Goal: Information Seeking & Learning: Learn about a topic

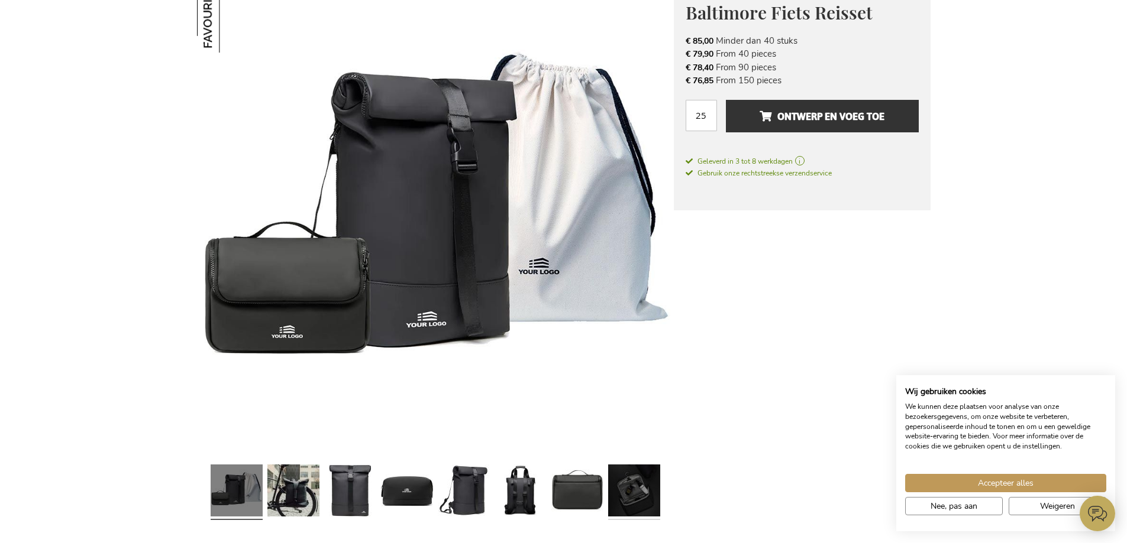
click at [630, 485] on link at bounding box center [634, 492] width 52 height 65
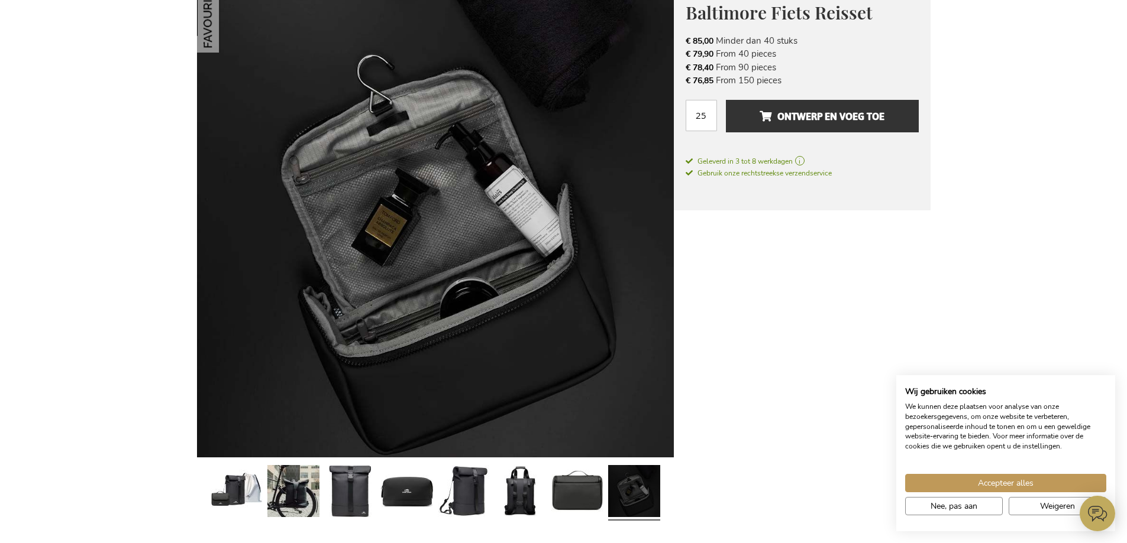
scroll to position [237, 0]
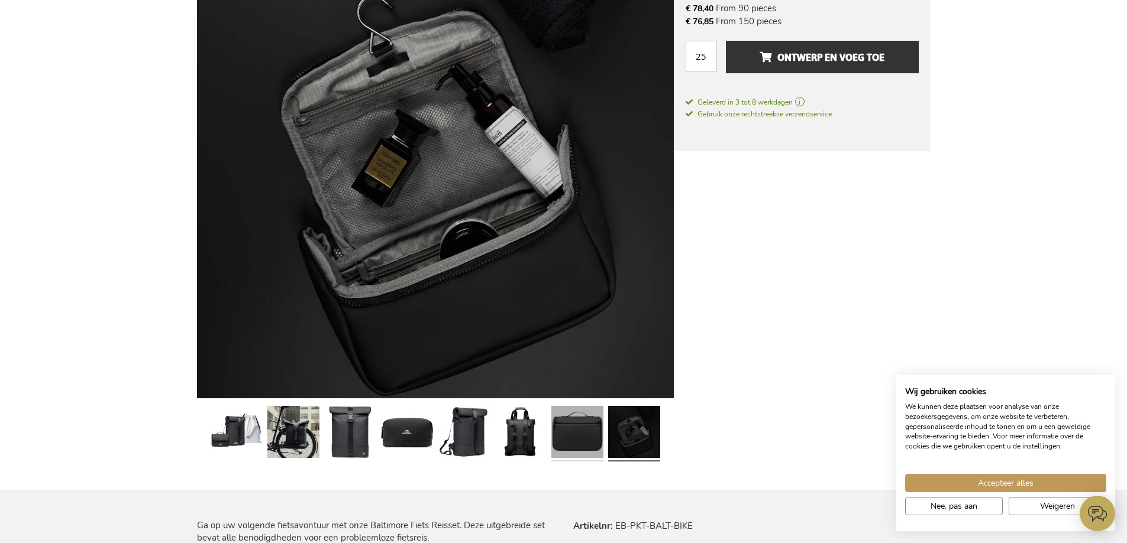
click at [573, 445] on link at bounding box center [577, 434] width 52 height 65
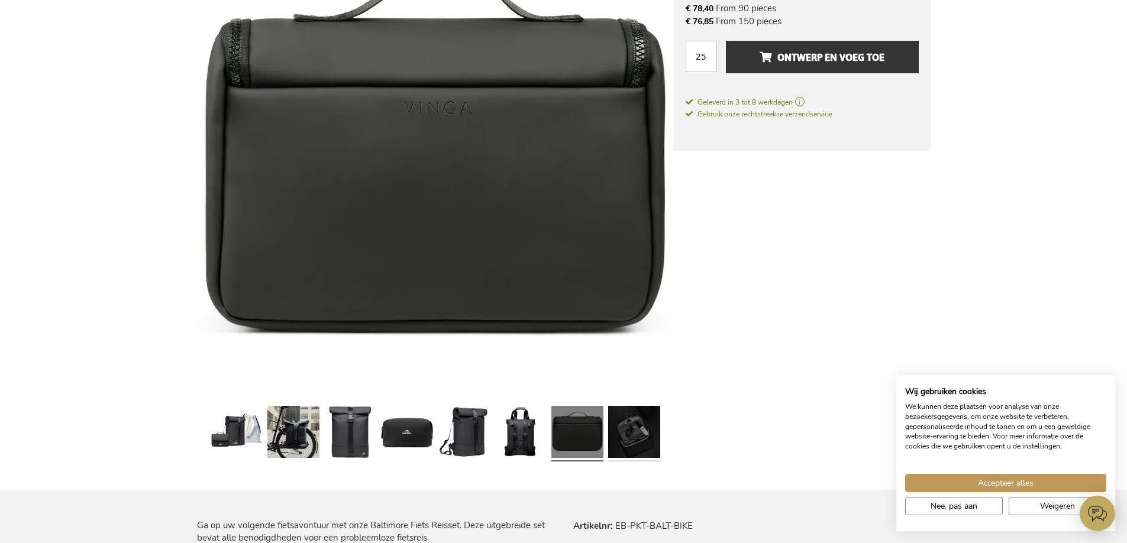
click at [627, 442] on link at bounding box center [634, 434] width 52 height 65
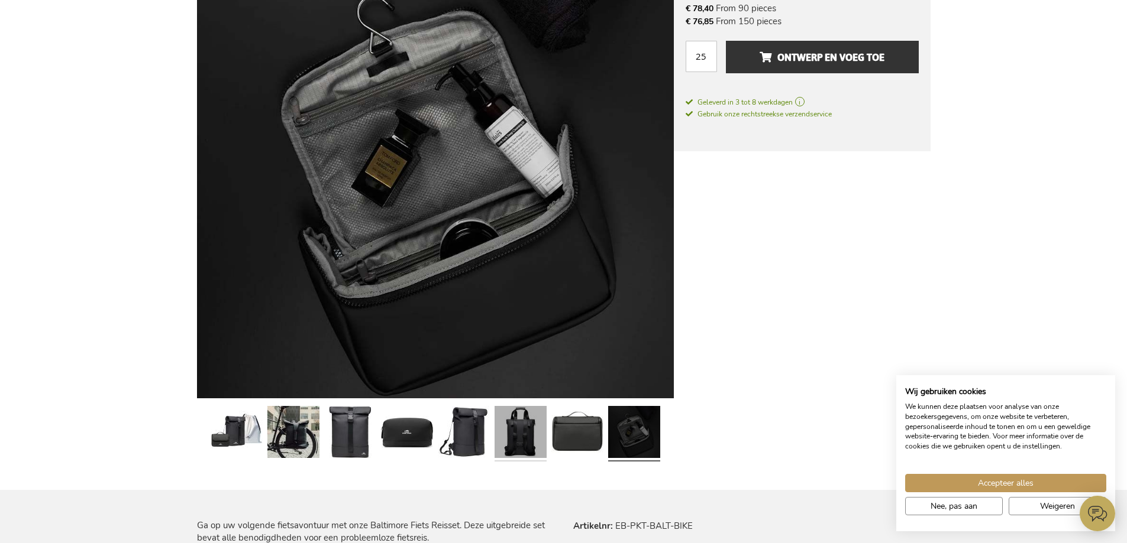
click at [525, 435] on link at bounding box center [520, 434] width 52 height 65
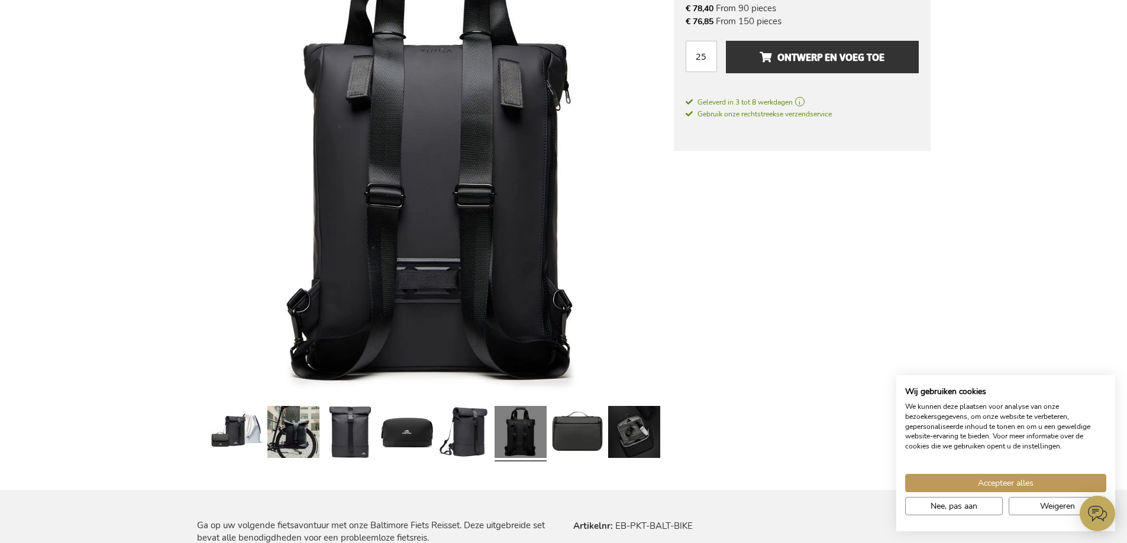
scroll to position [177, 0]
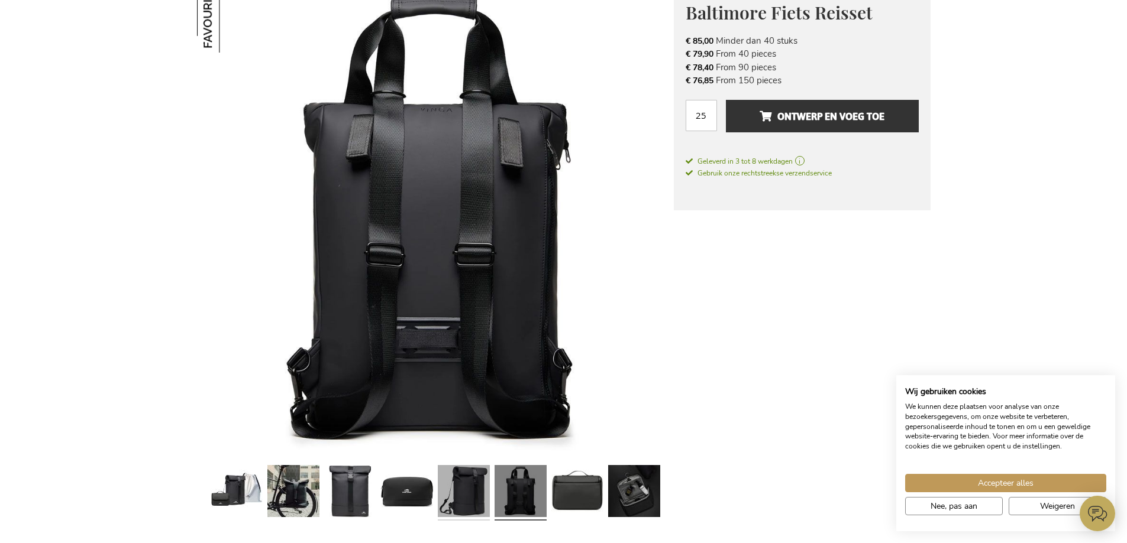
click at [474, 493] on link at bounding box center [464, 493] width 52 height 65
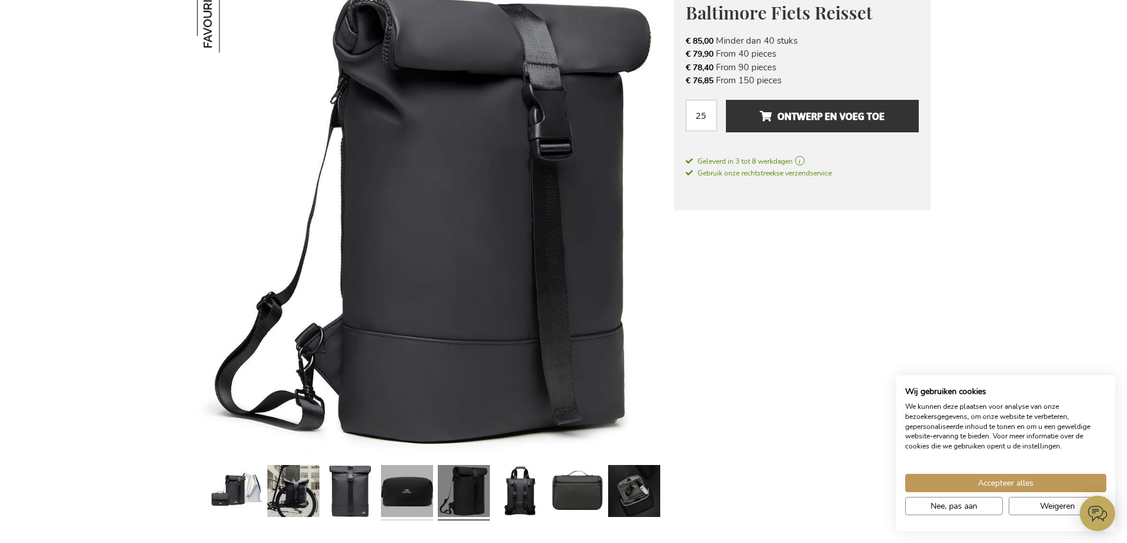
click at [413, 496] on link at bounding box center [407, 493] width 52 height 65
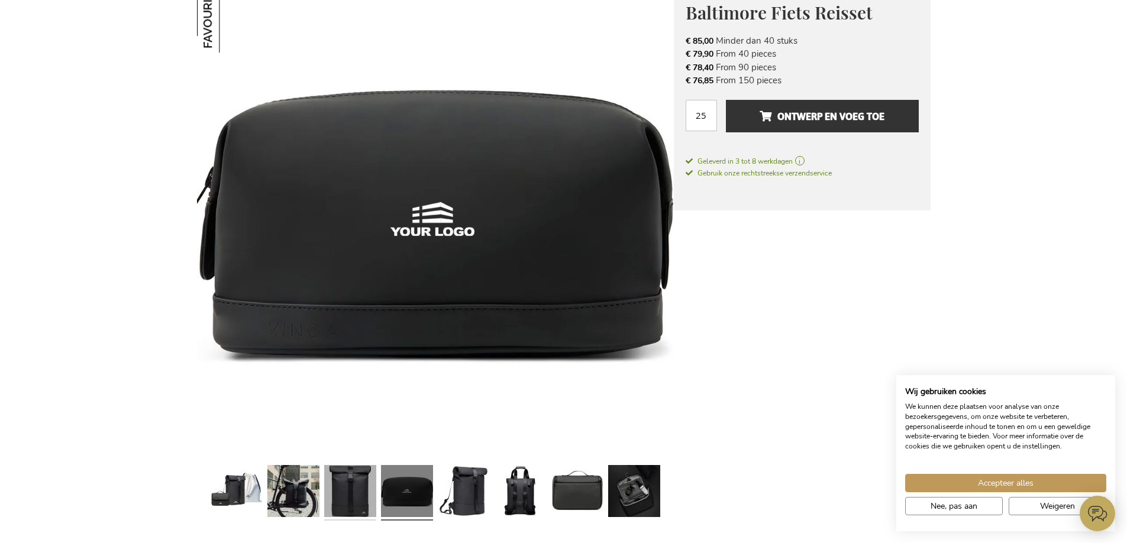
click at [355, 494] on link at bounding box center [350, 493] width 52 height 65
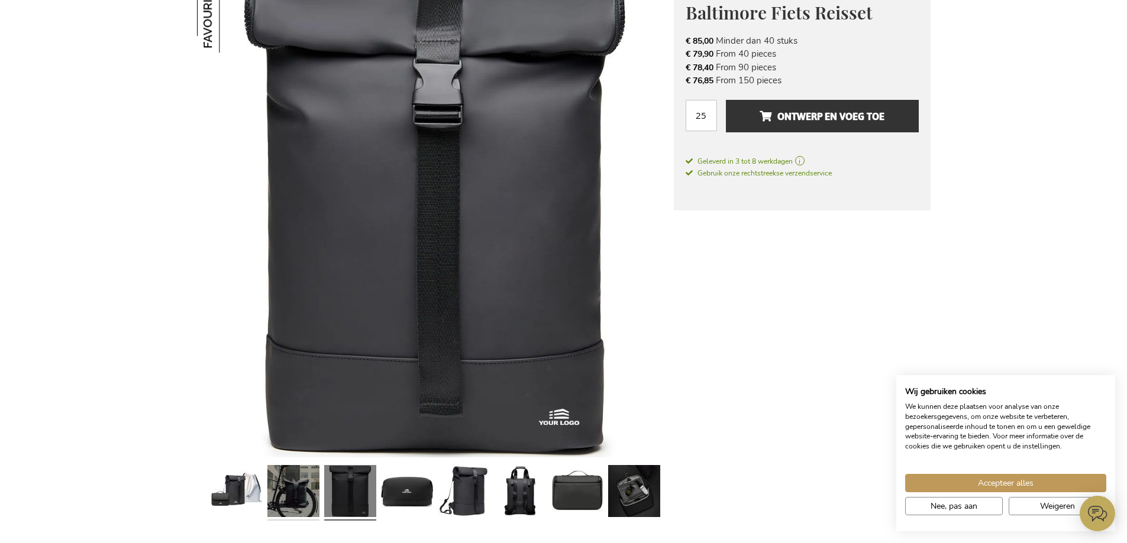
click at [298, 485] on link at bounding box center [293, 493] width 52 height 65
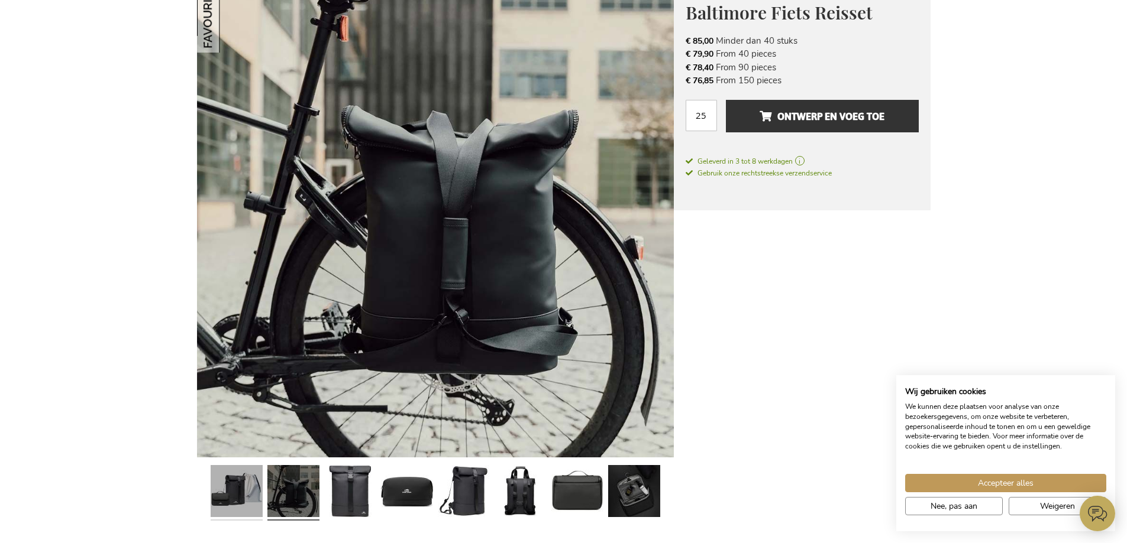
click at [232, 491] on link at bounding box center [237, 493] width 52 height 65
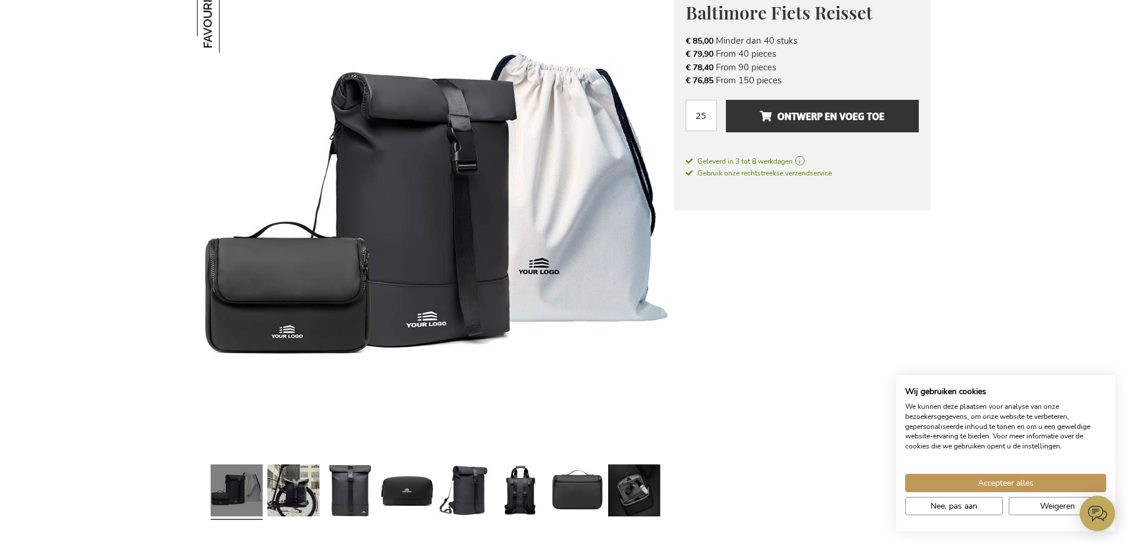
click at [601, 284] on img at bounding box center [435, 219] width 477 height 476
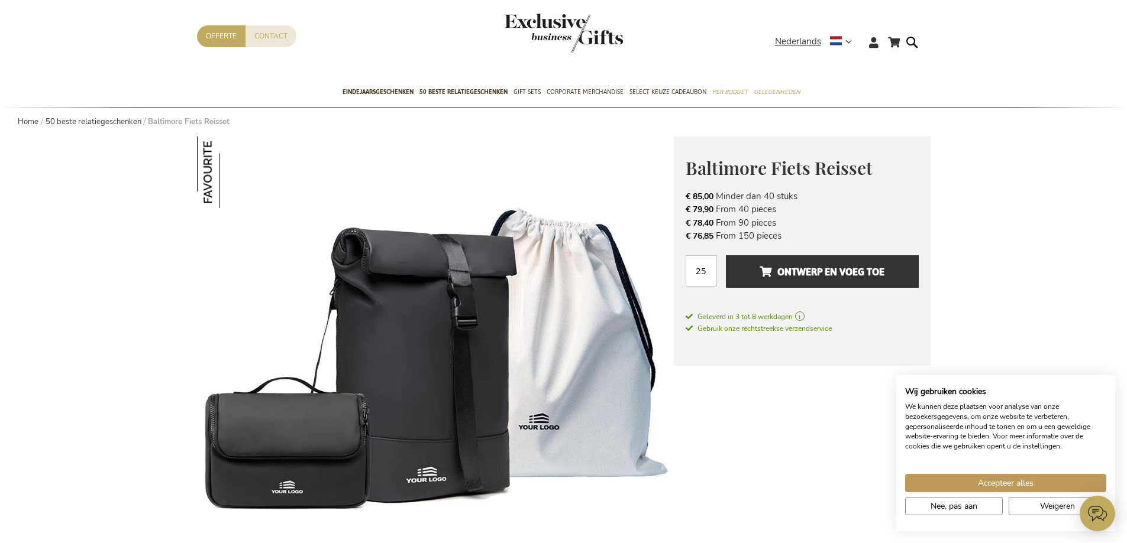
scroll to position [0, 0]
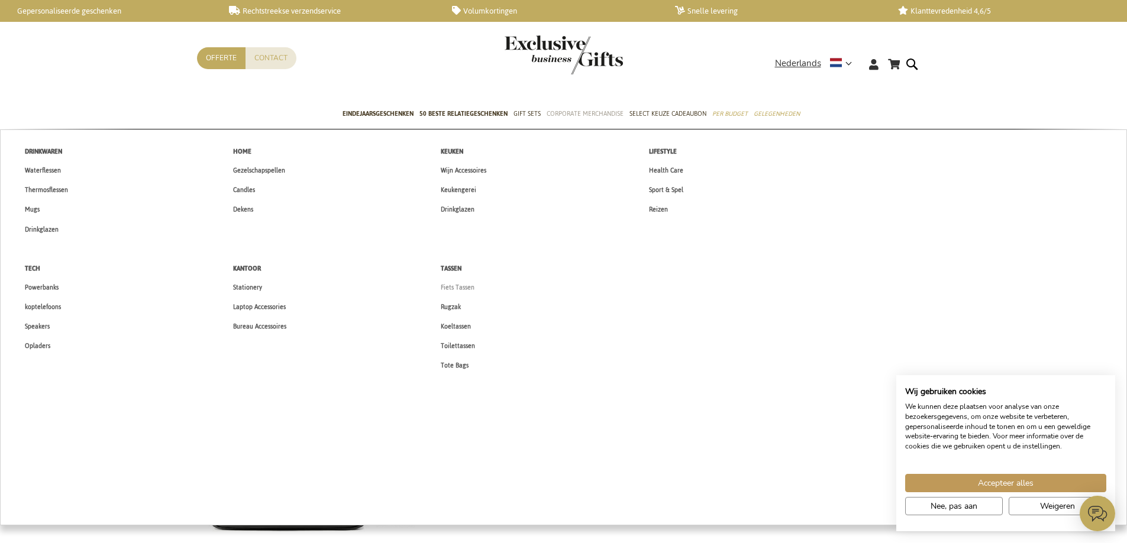
click at [452, 291] on span "Fiets Tassen" at bounding box center [458, 287] width 34 height 12
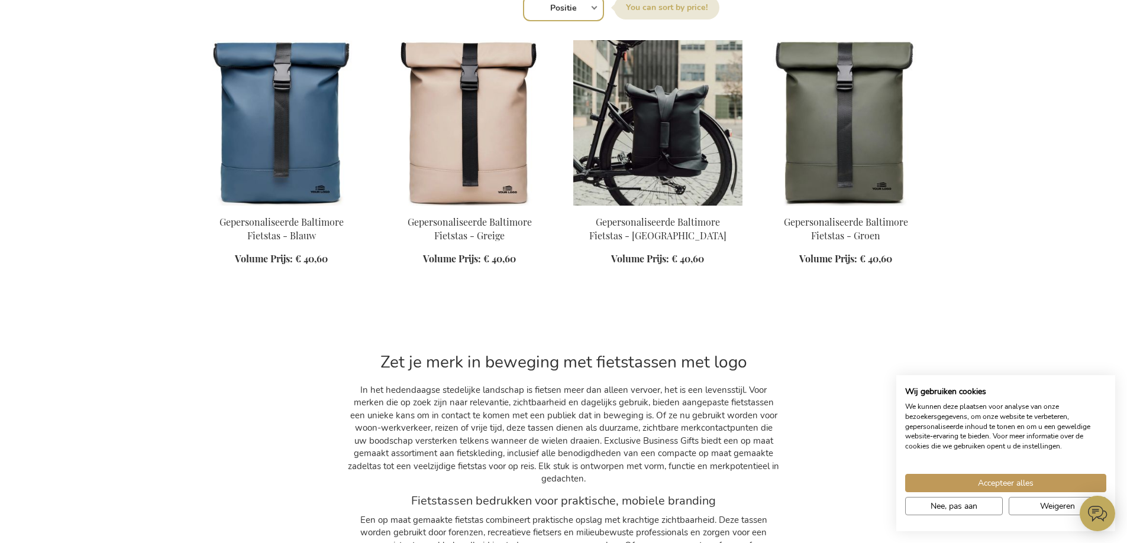
scroll to position [414, 0]
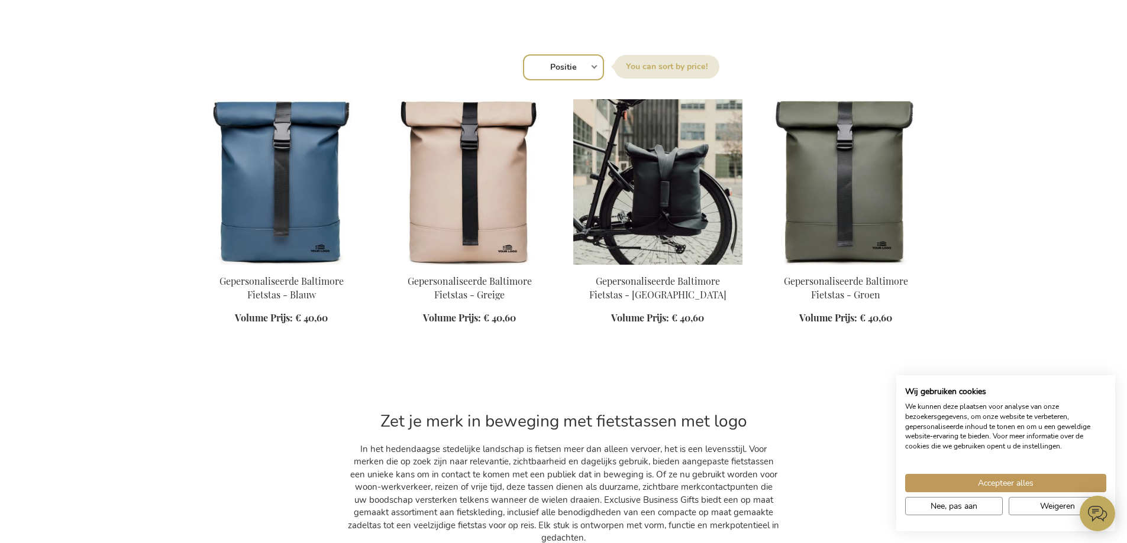
click at [658, 195] on img at bounding box center [657, 182] width 169 height 166
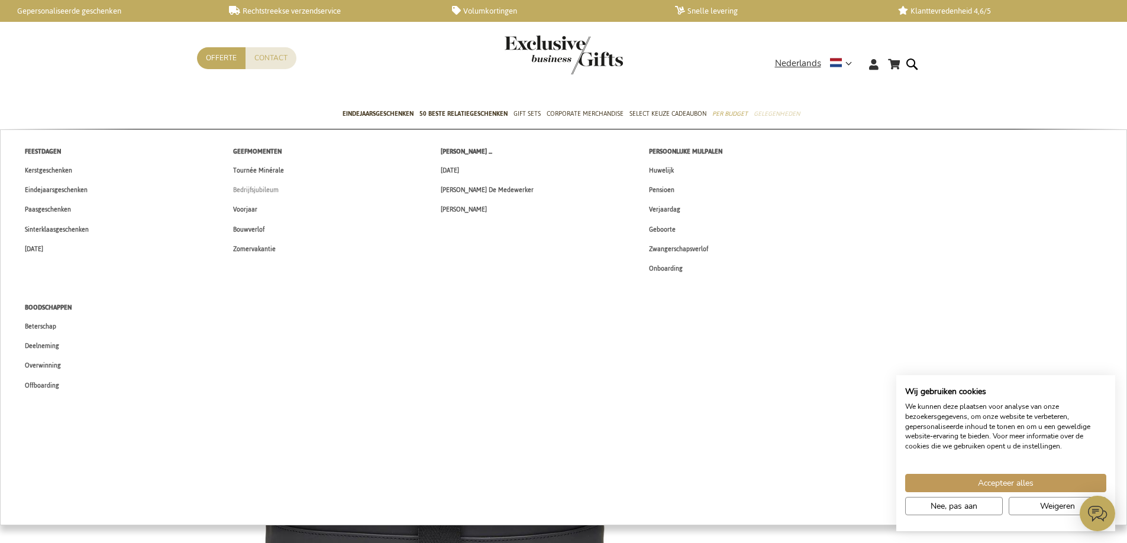
click at [249, 190] on span "Bedrijfsjubileum" at bounding box center [256, 190] width 46 height 12
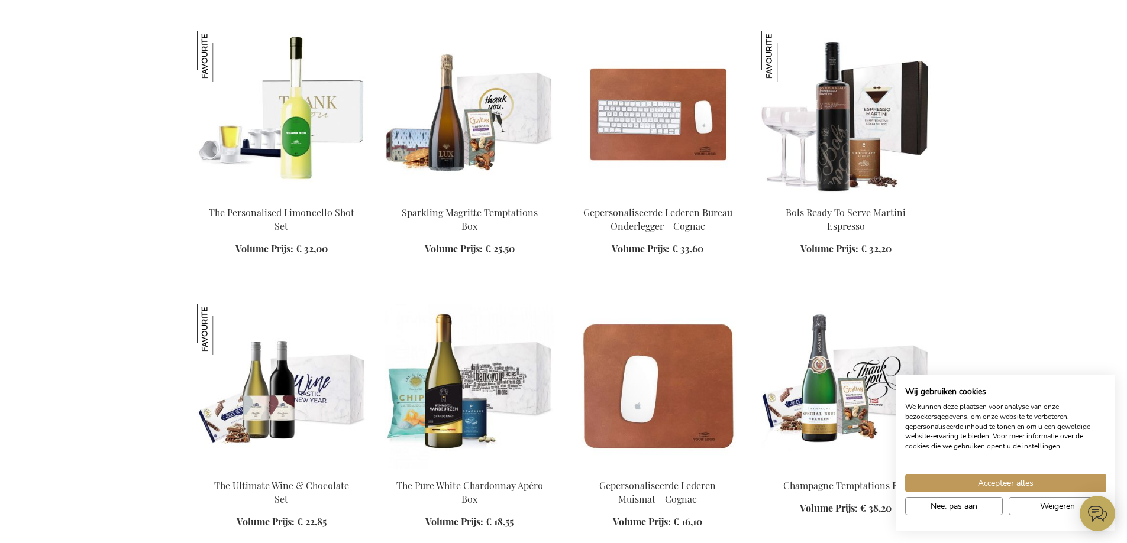
scroll to position [1242, 0]
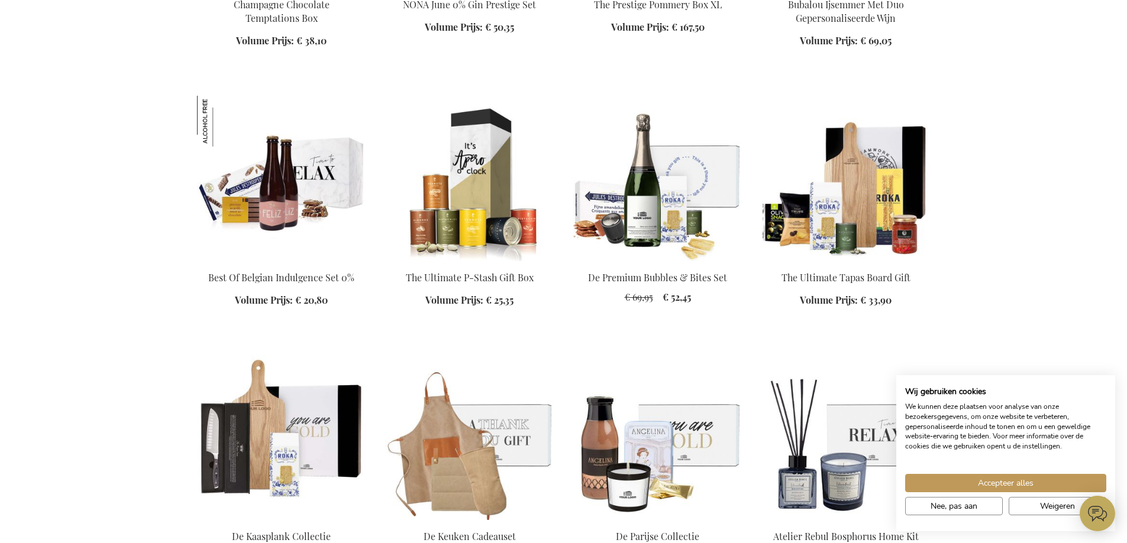
scroll to position [3134, 0]
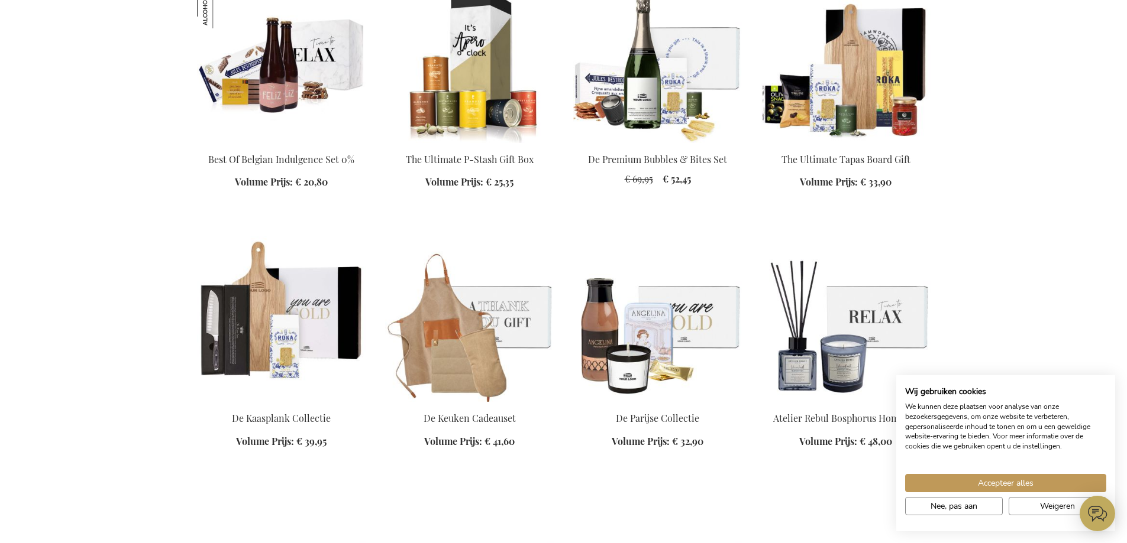
scroll to position [3193, 0]
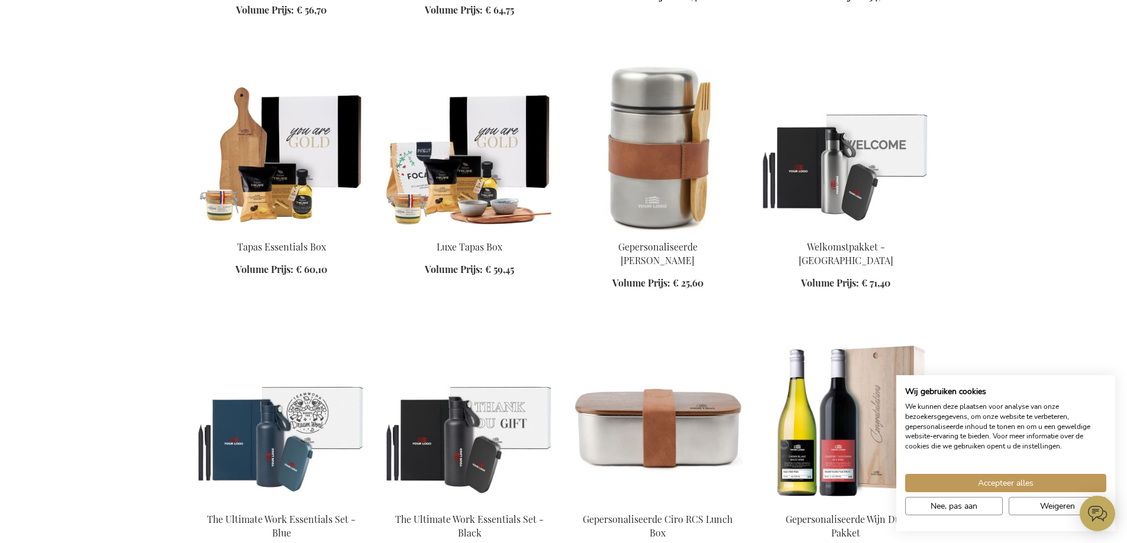
scroll to position [4731, 0]
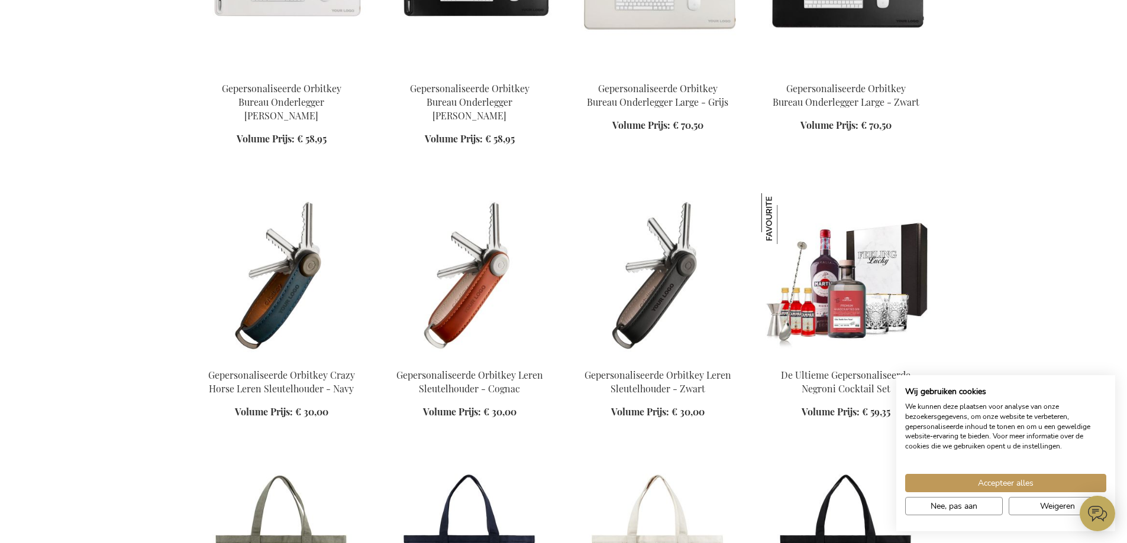
scroll to position [6800, 0]
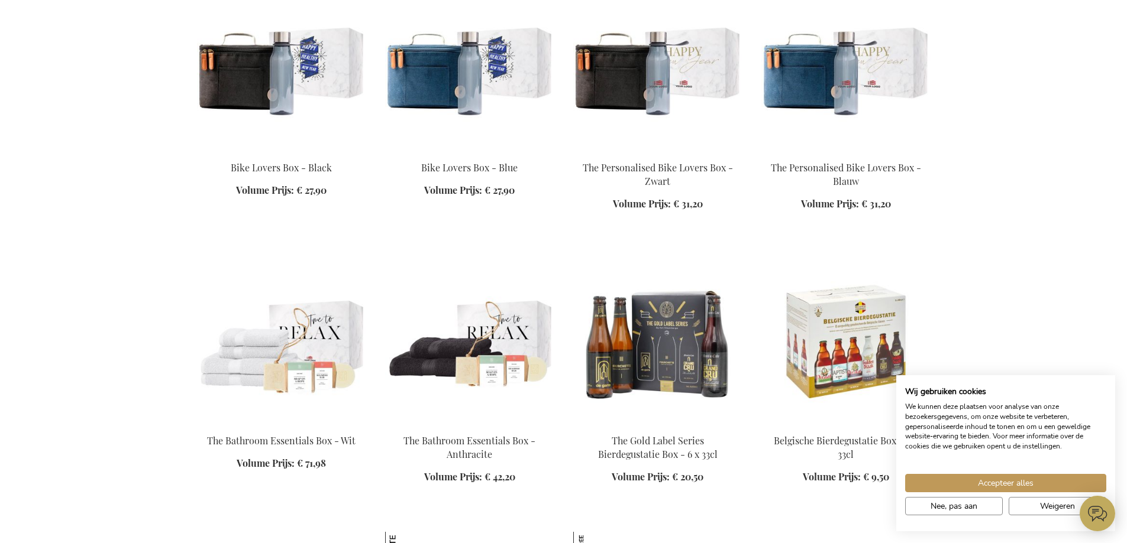
scroll to position [9225, 0]
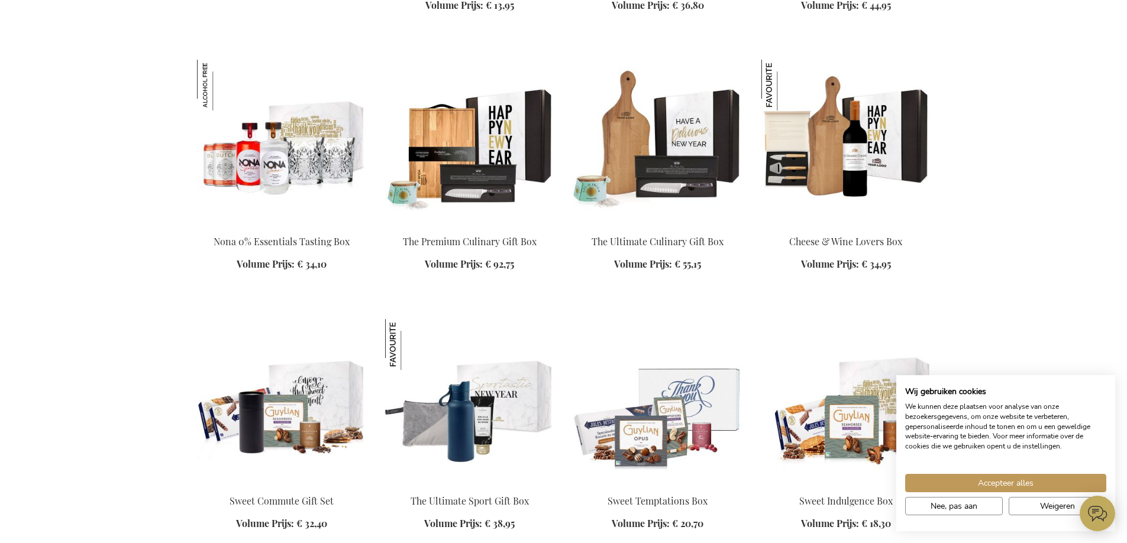
scroll to position [10585, 0]
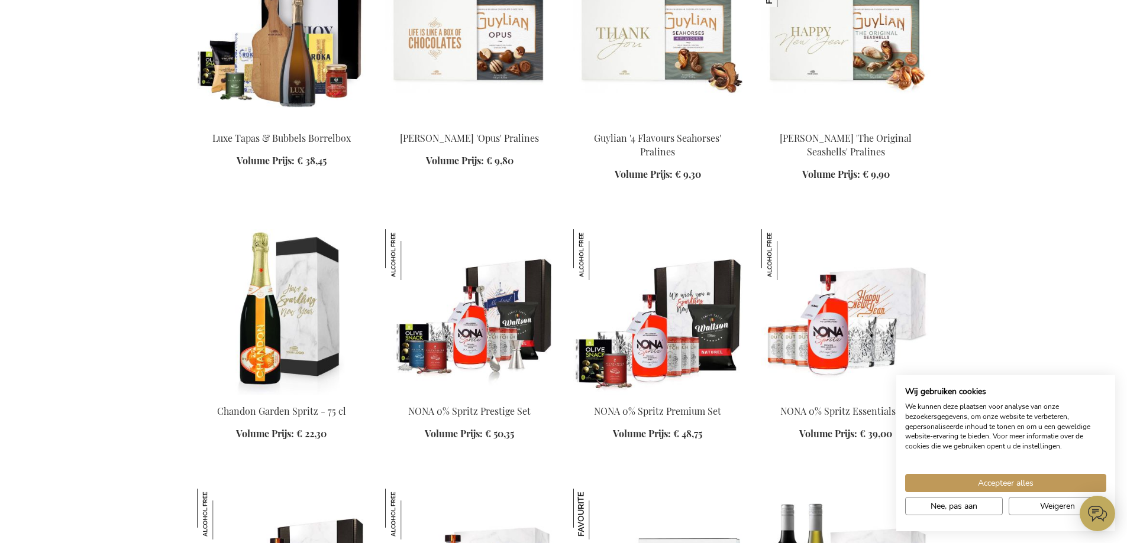
scroll to position [12418, 0]
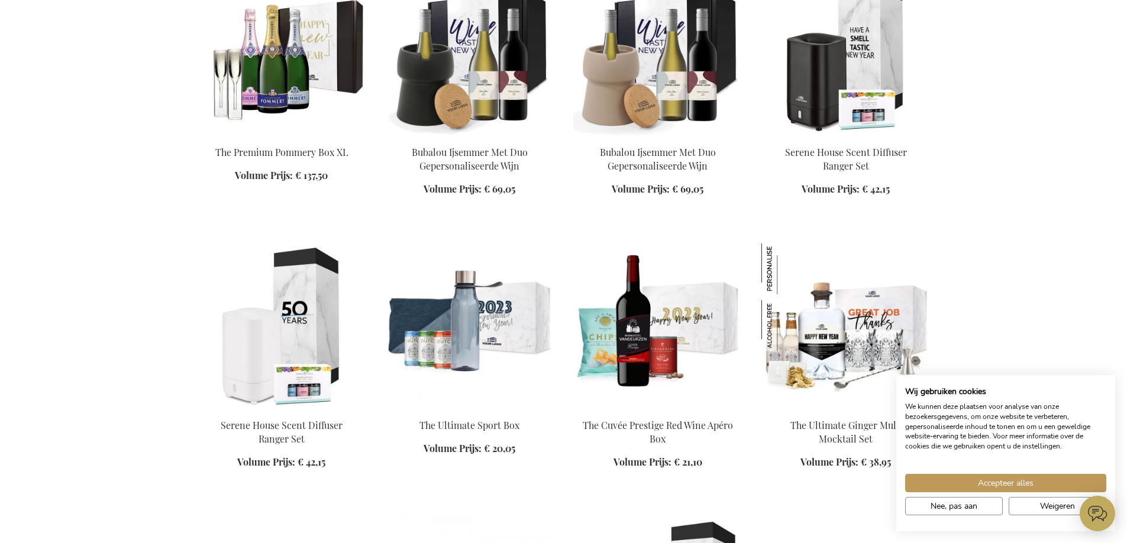
scroll to position [13483, 0]
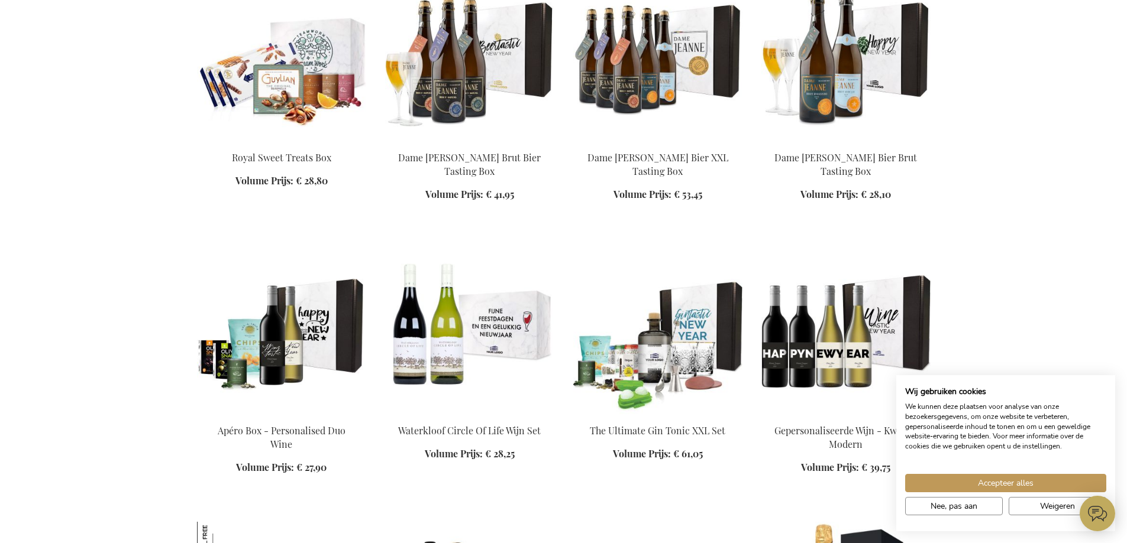
scroll to position [14665, 0]
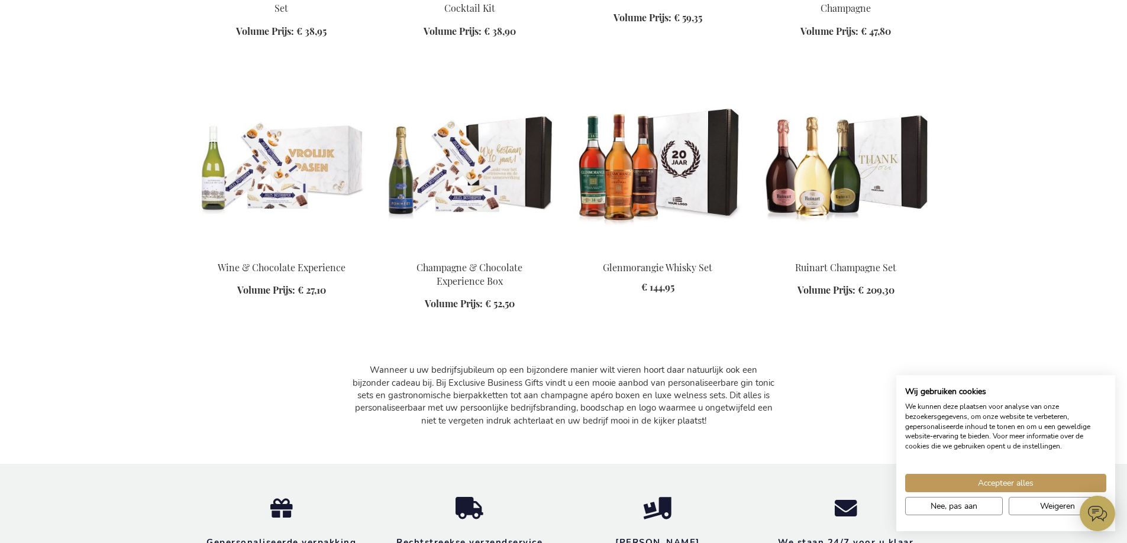
scroll to position [15375, 0]
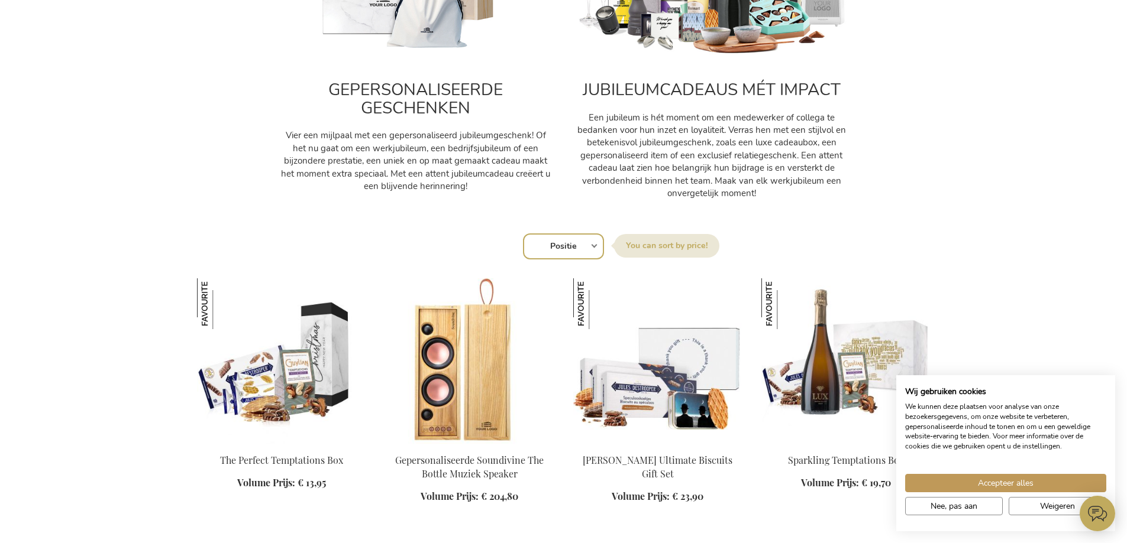
scroll to position [161, 0]
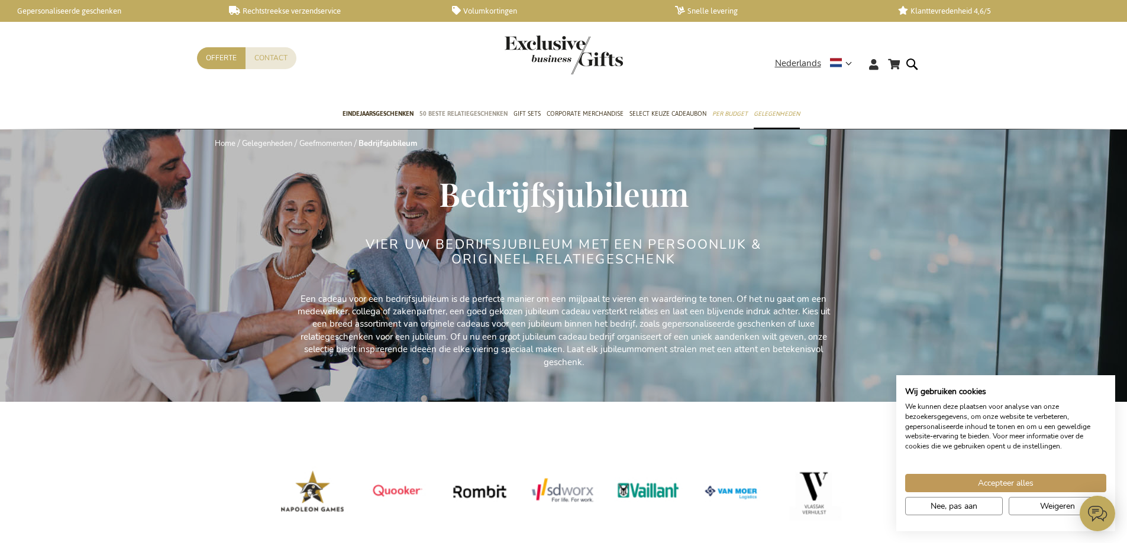
click at [471, 114] on span "50 beste relatiegeschenken" at bounding box center [463, 114] width 88 height 12
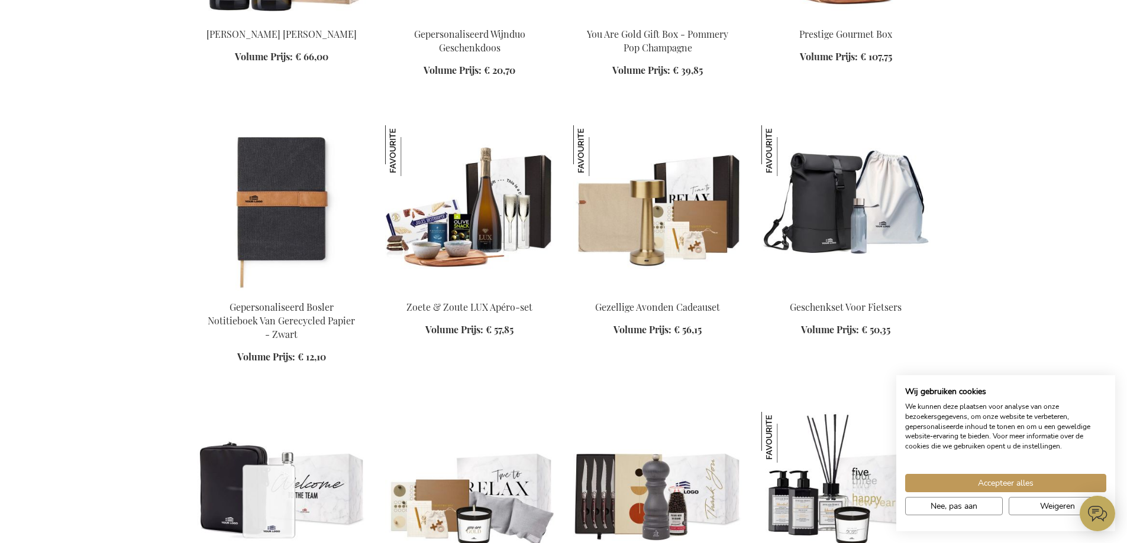
scroll to position [4790, 0]
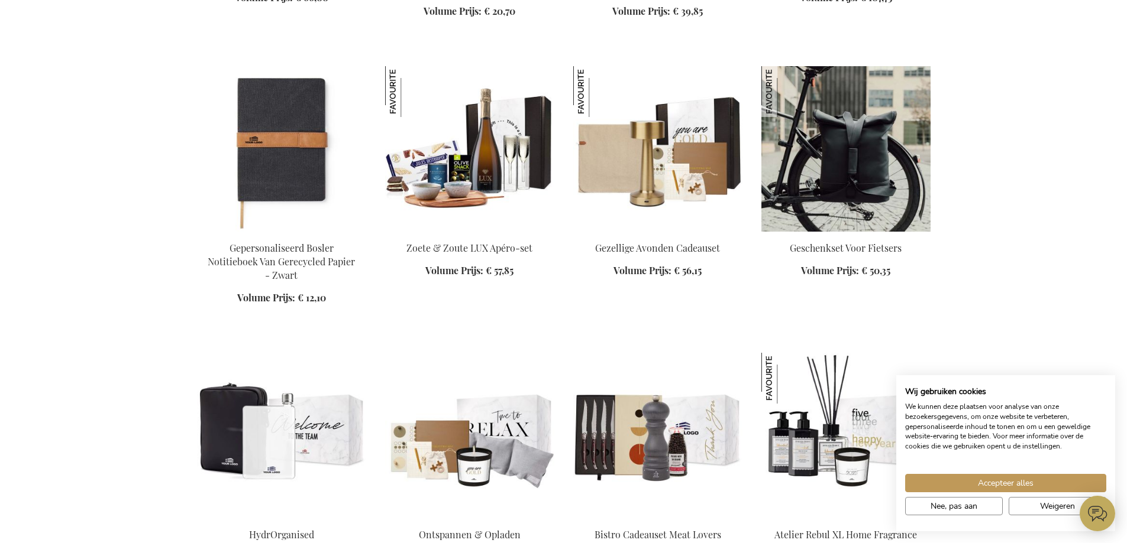
click at [834, 177] on img at bounding box center [845, 149] width 169 height 166
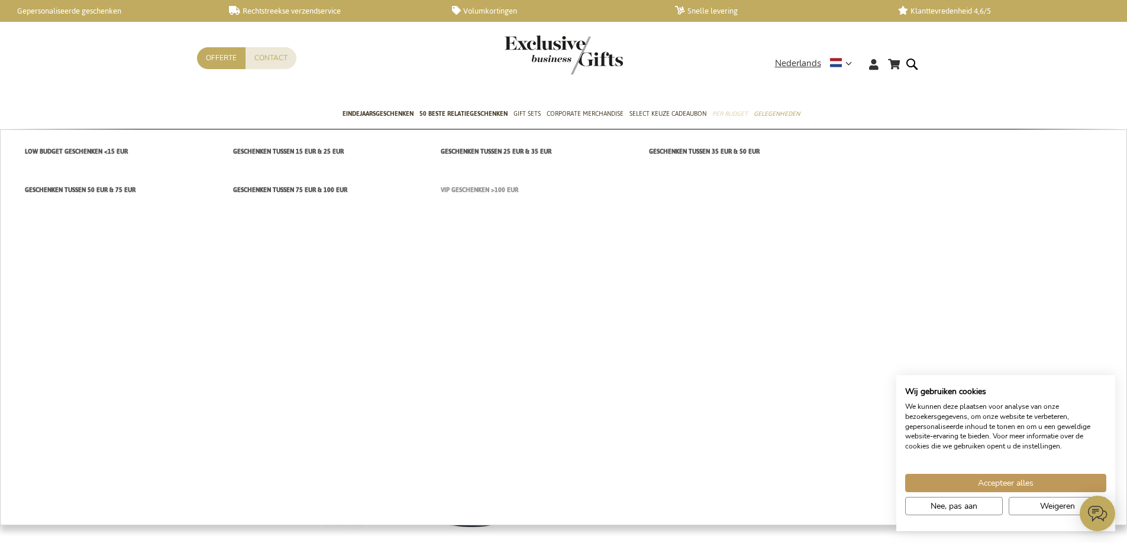
click at [484, 186] on span "VIP Geschenken >100 EUR" at bounding box center [479, 190] width 77 height 12
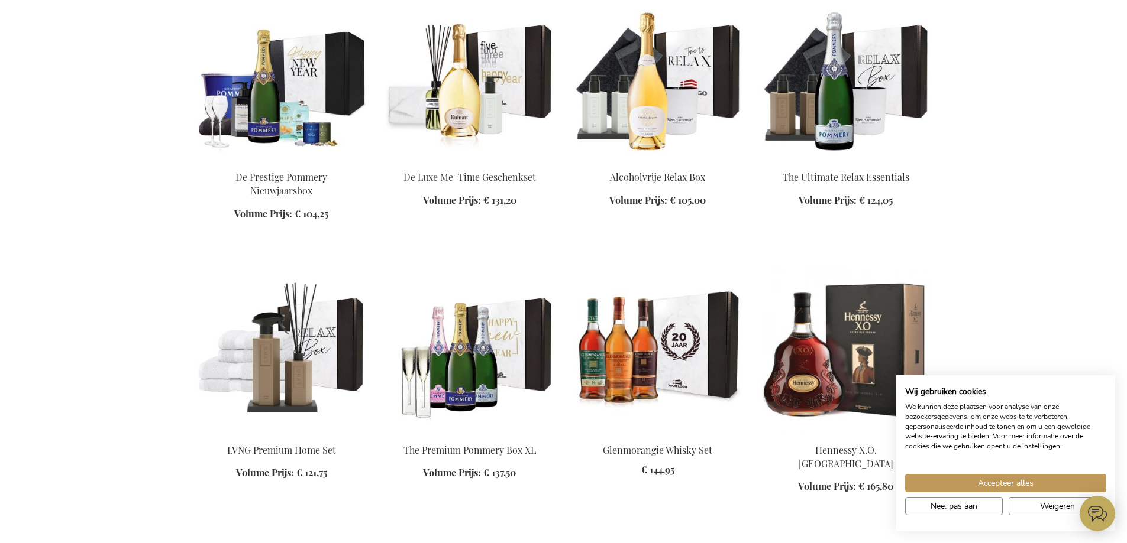
scroll to position [1124, 0]
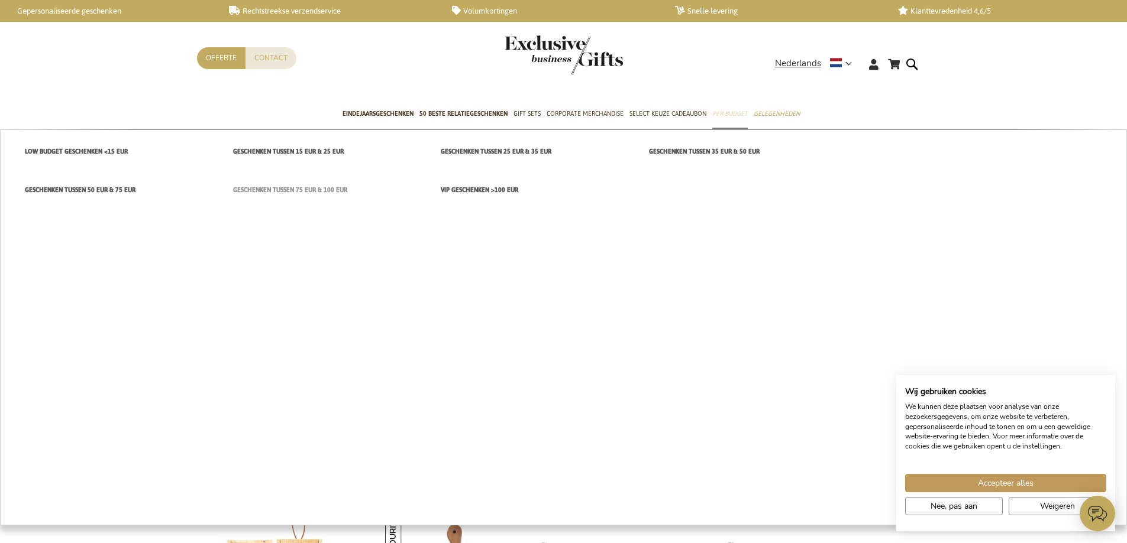
click at [272, 190] on span "Geschenken tussen 75 EUR & 100 EUR" at bounding box center [290, 190] width 114 height 12
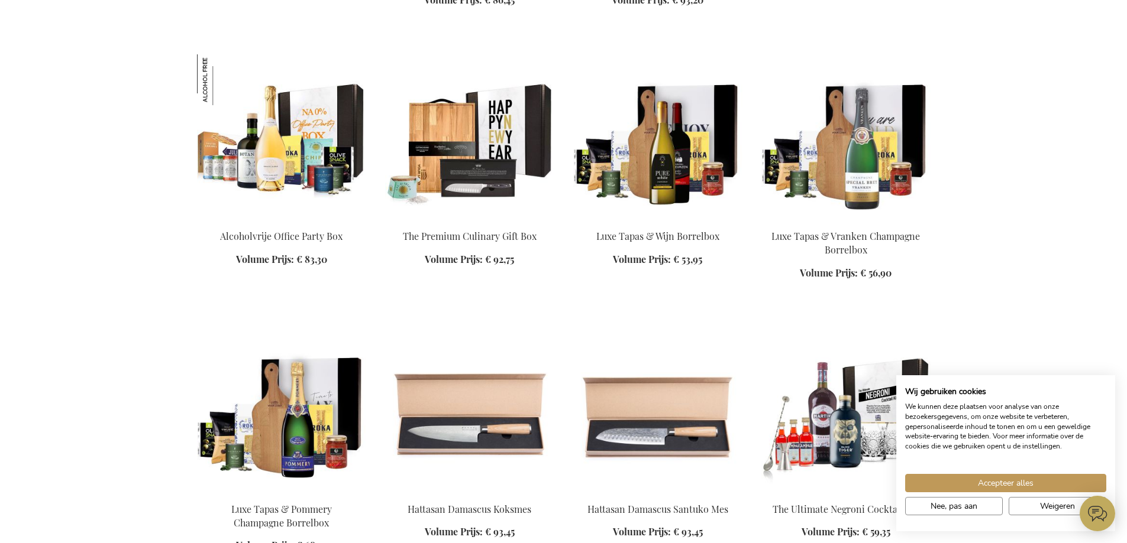
scroll to position [1064, 0]
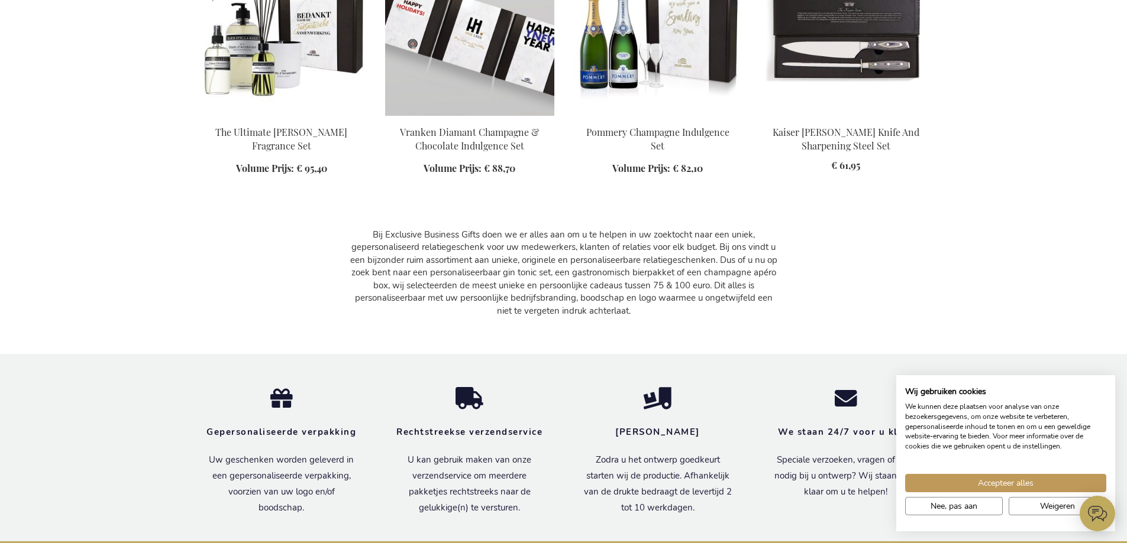
scroll to position [1537, 0]
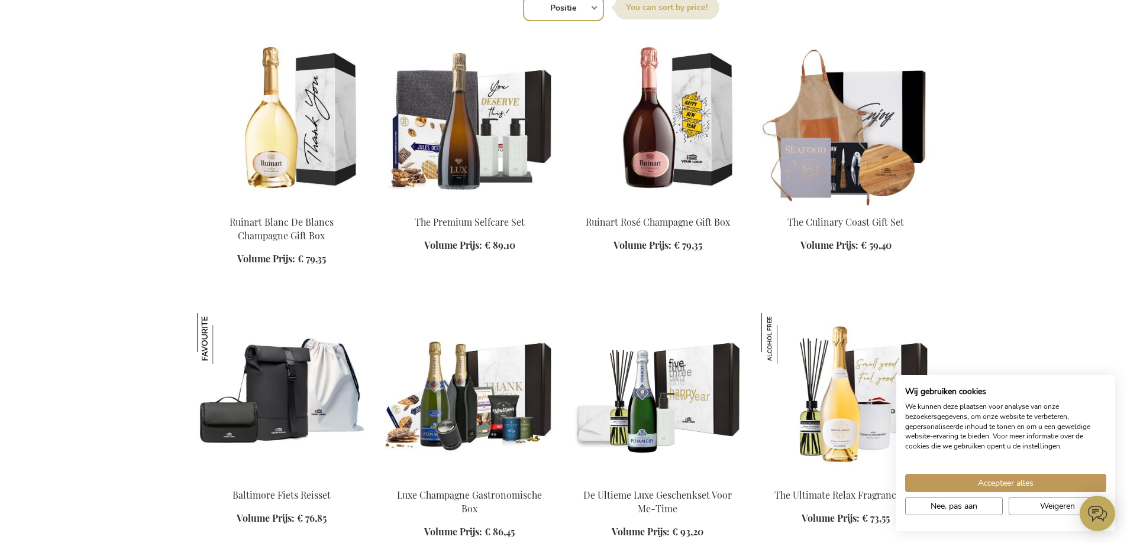
scroll to position [532, 0]
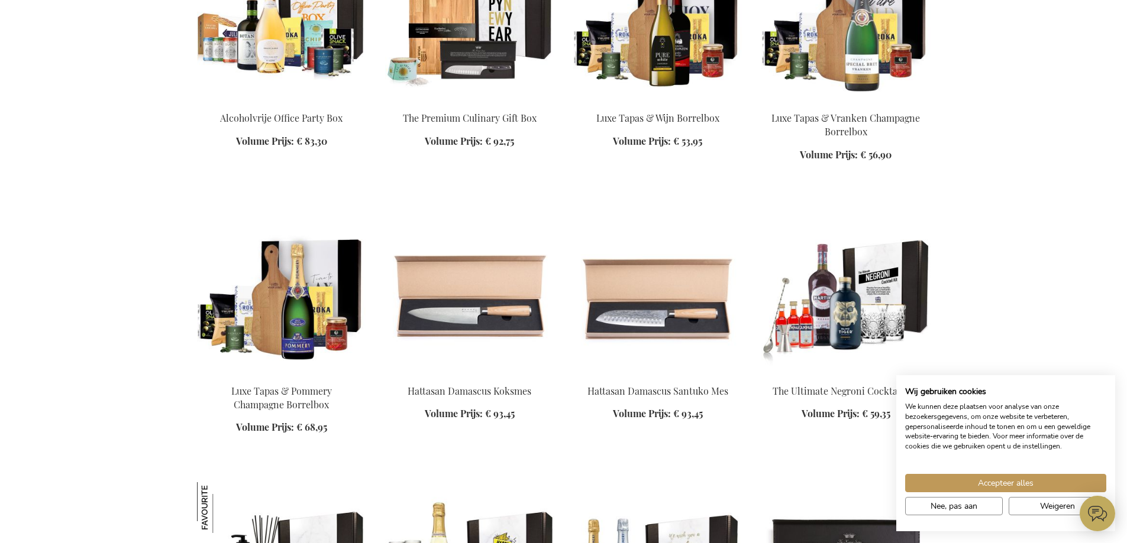
scroll to position [1183, 0]
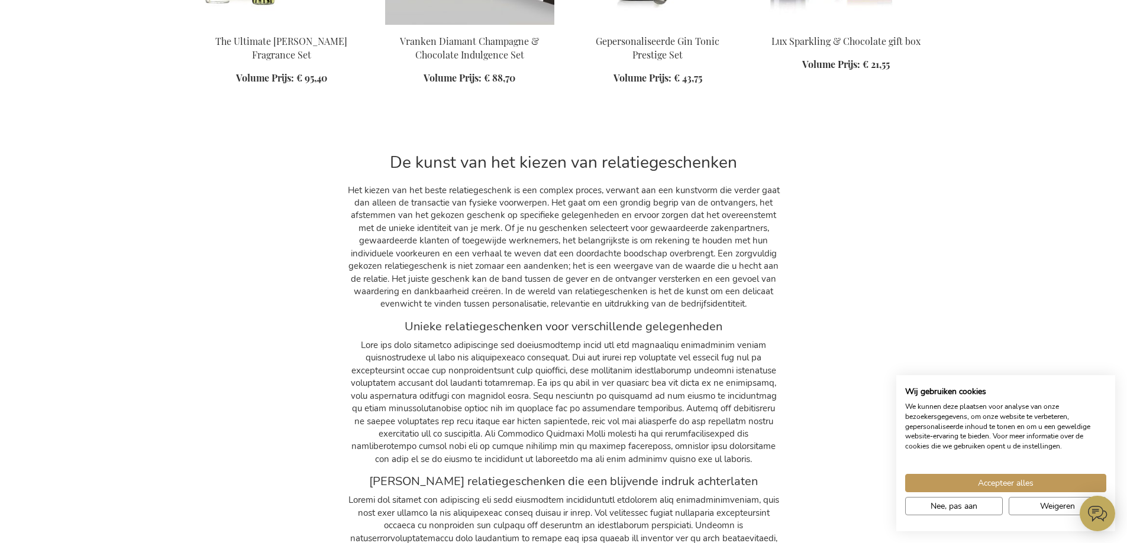
scroll to position [5361, 0]
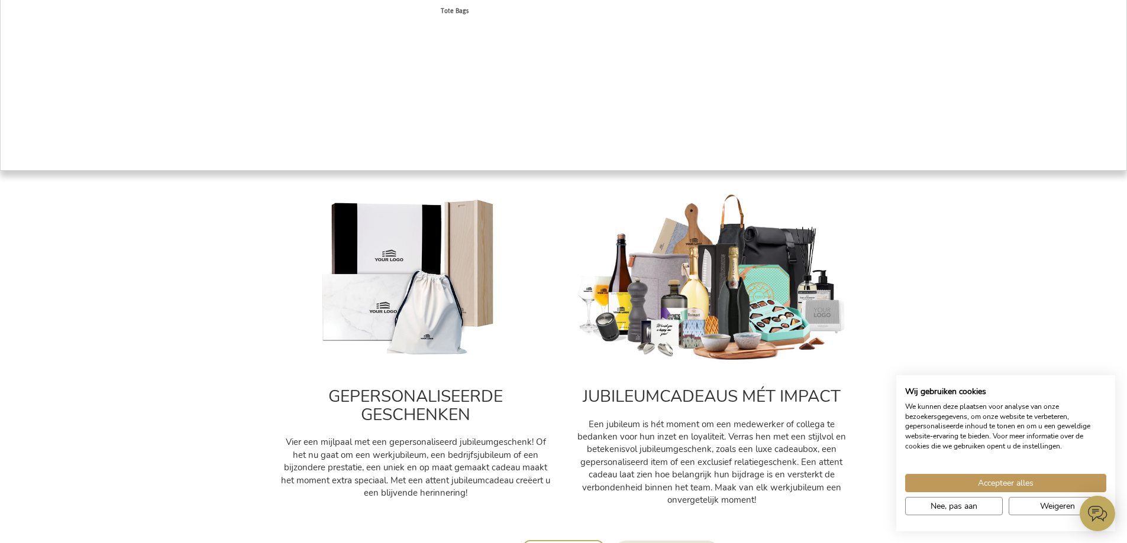
scroll to position [473, 0]
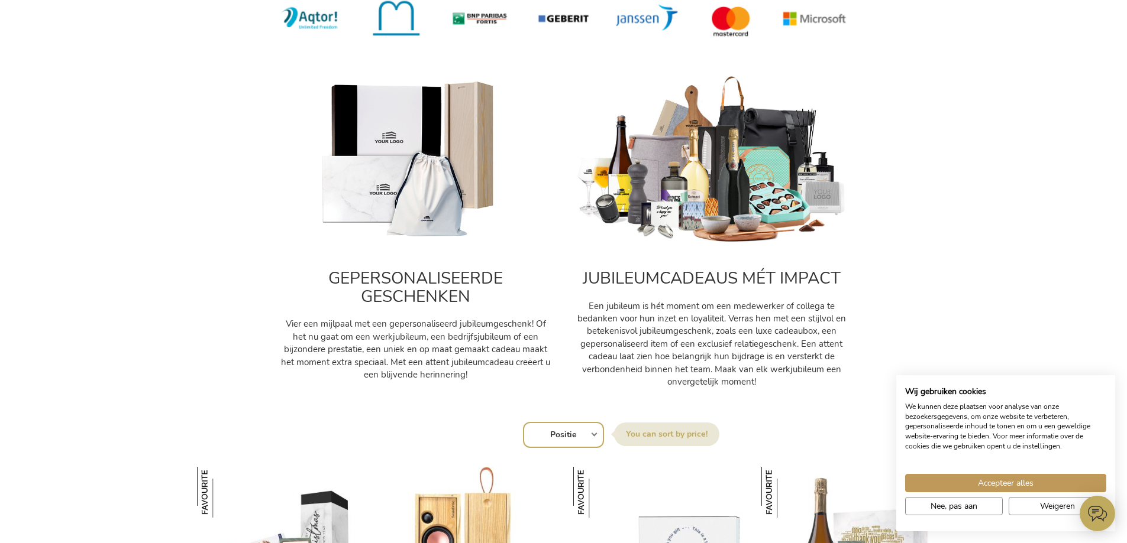
click at [697, 184] on img at bounding box center [711, 160] width 272 height 170
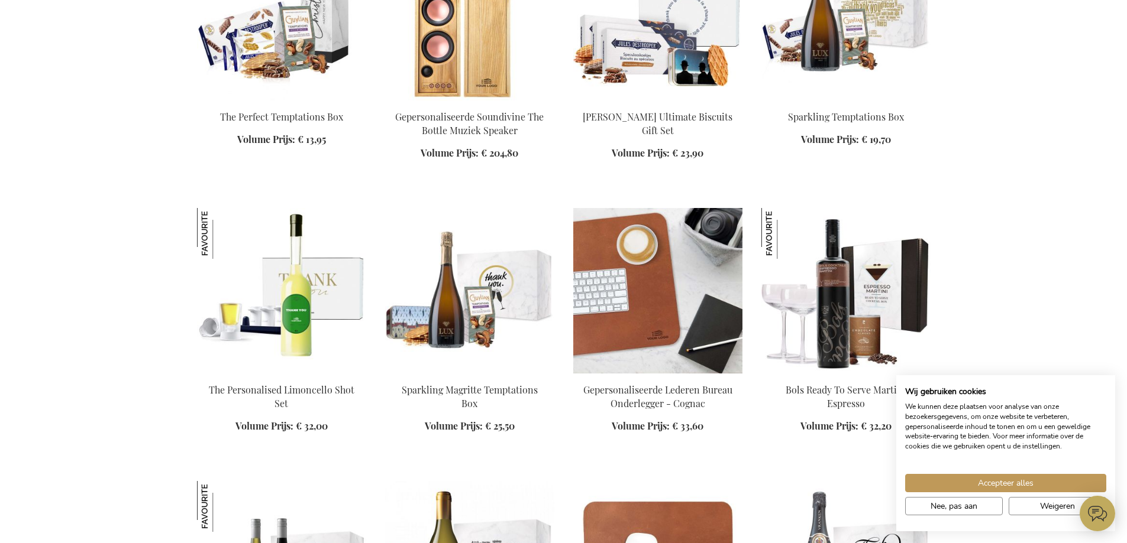
scroll to position [1124, 0]
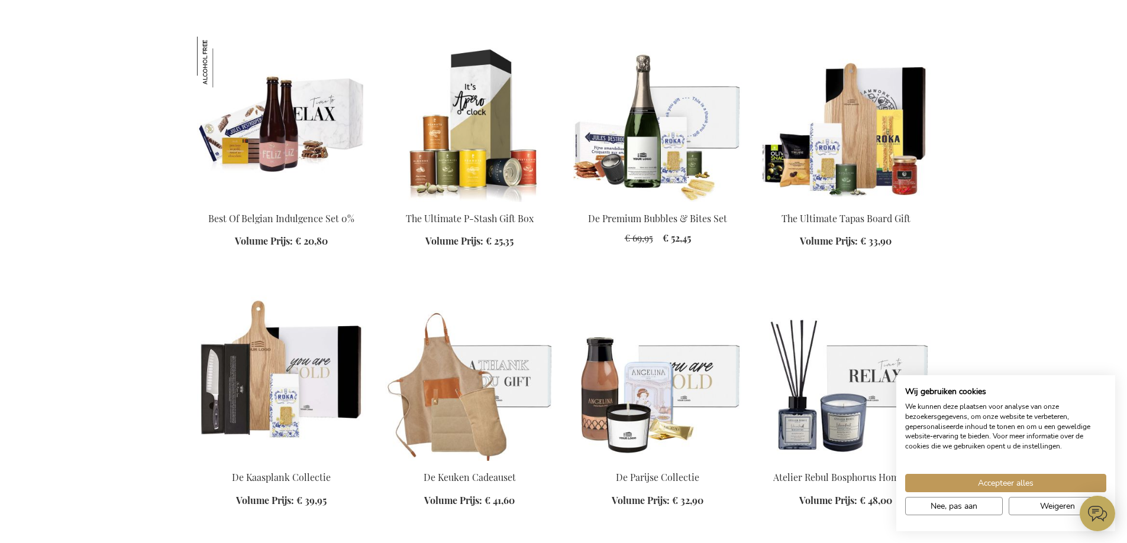
scroll to position [3371, 0]
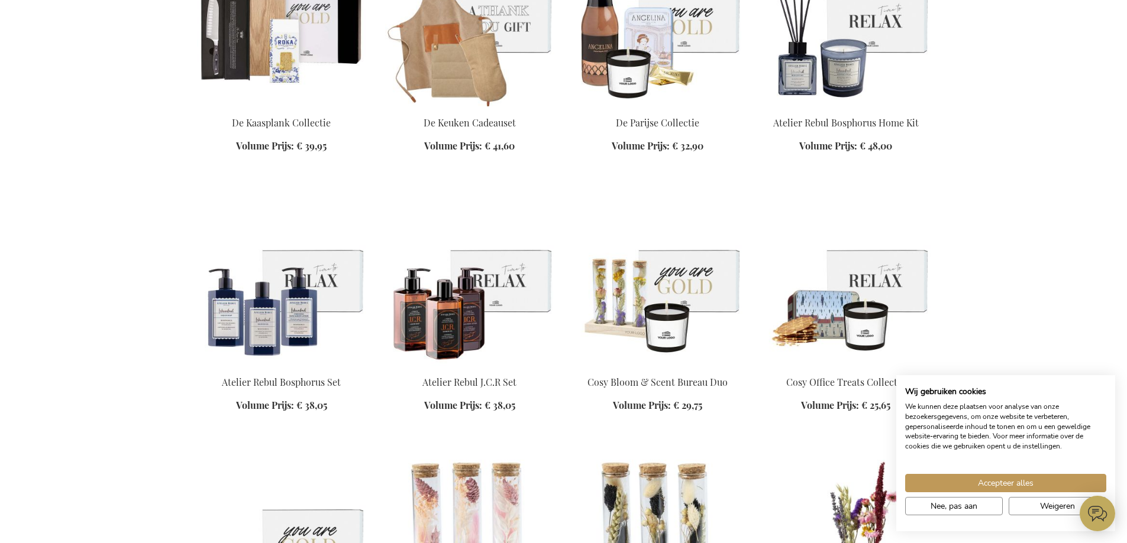
scroll to position [3312, 0]
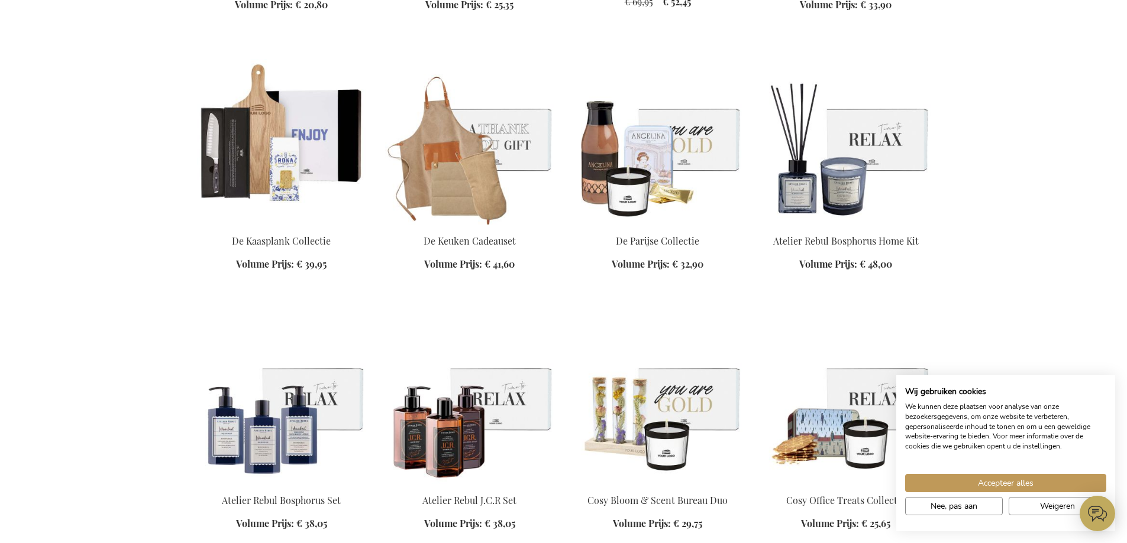
click at [241, 178] on img at bounding box center [281, 142] width 169 height 166
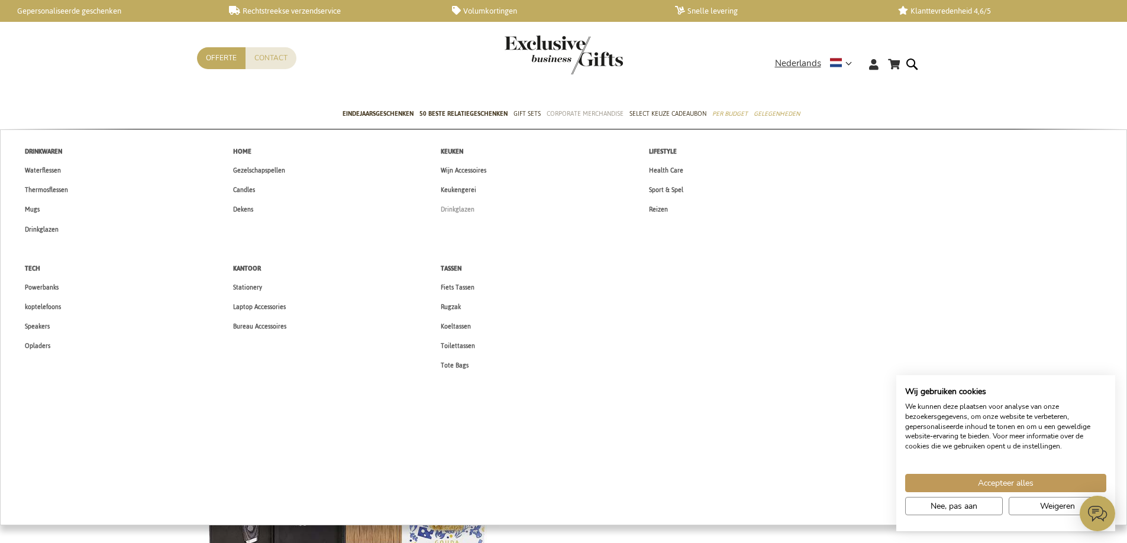
click at [451, 209] on span "Drinkglazen" at bounding box center [458, 209] width 34 height 12
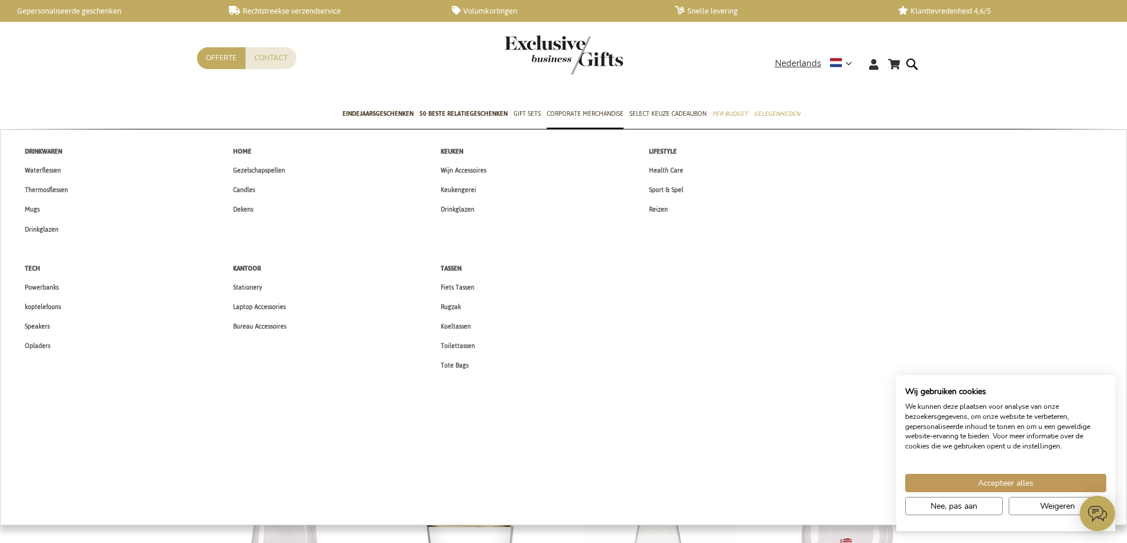
click at [663, 190] on span "Sport & Spel" at bounding box center [666, 190] width 34 height 12
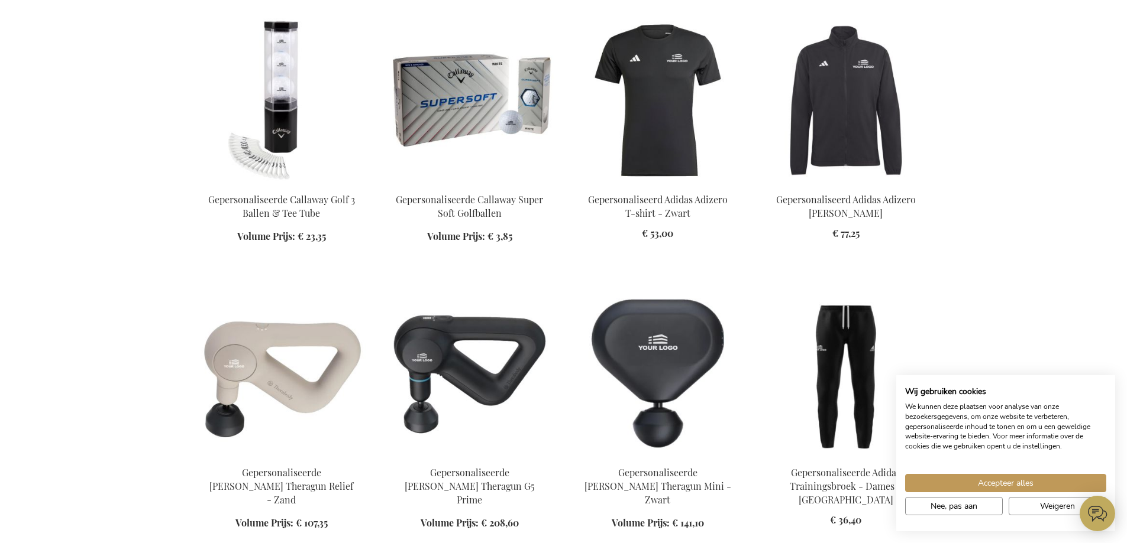
scroll to position [1005, 0]
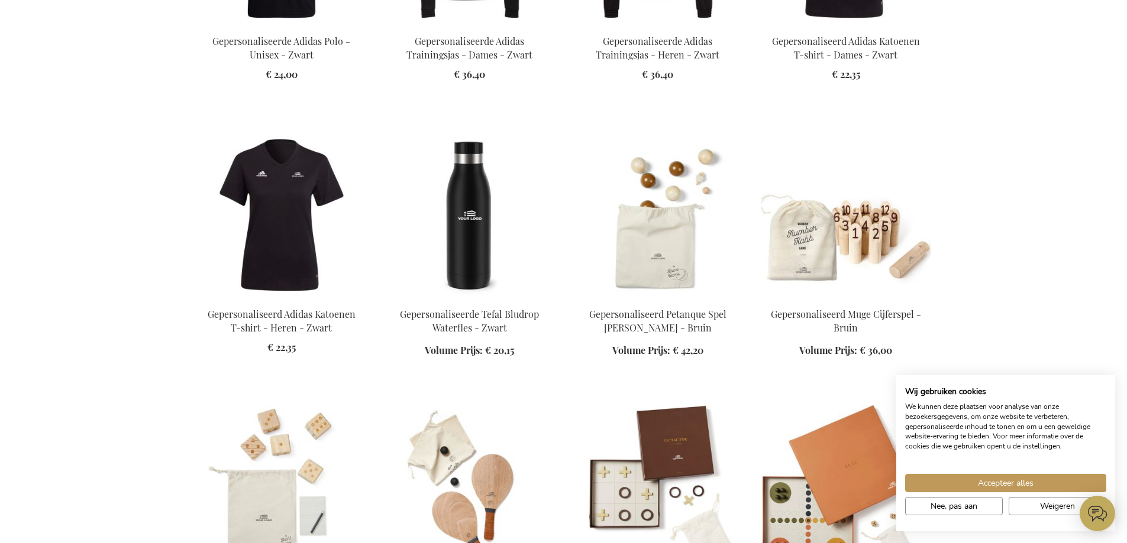
scroll to position [1892, 0]
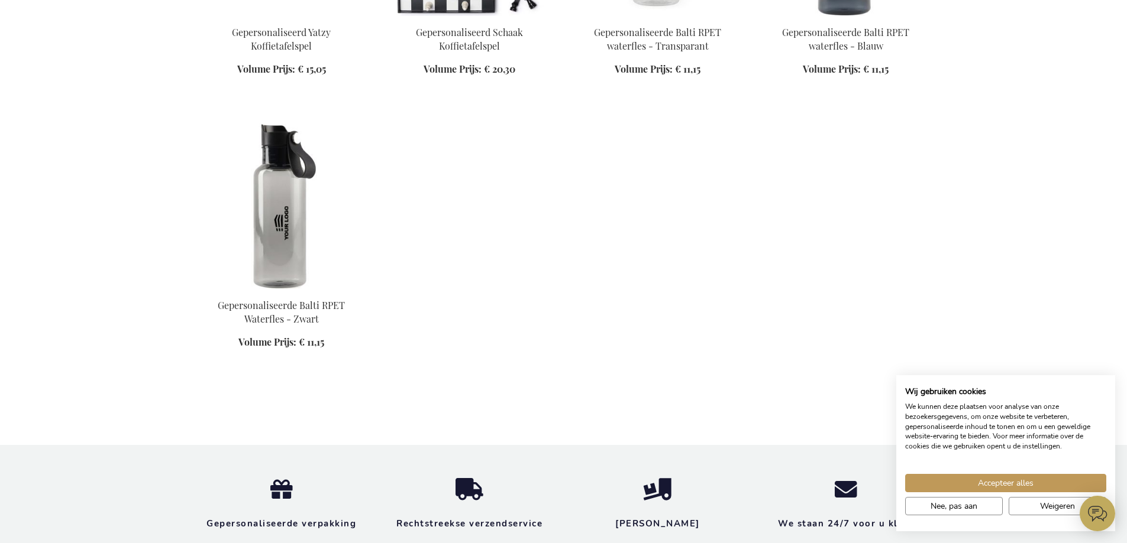
scroll to position [2543, 0]
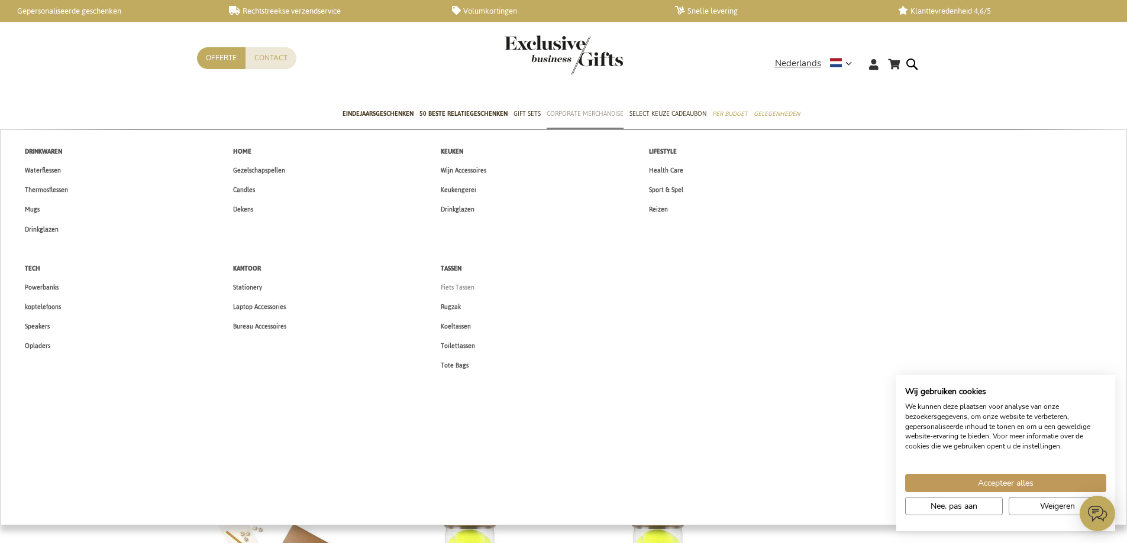
click at [461, 284] on span "Fiets Tassen" at bounding box center [458, 287] width 34 height 12
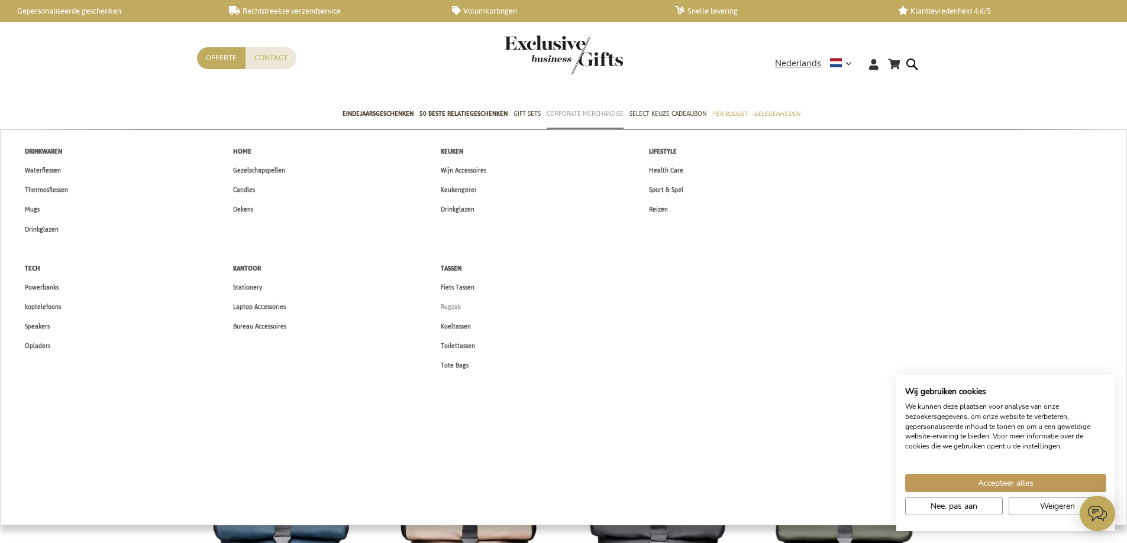
click at [451, 309] on span "Rugzak" at bounding box center [451, 307] width 20 height 12
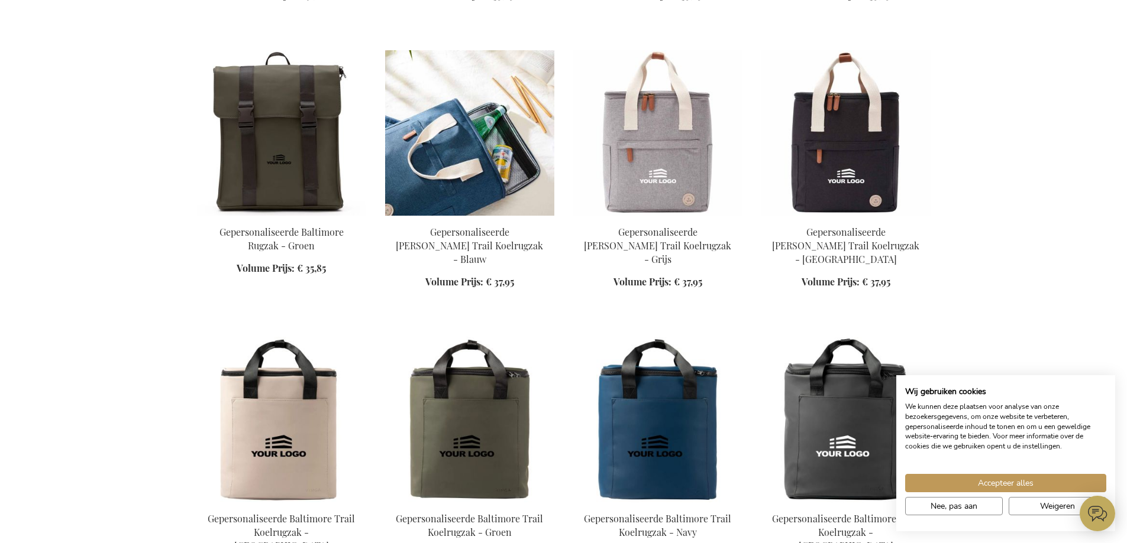
scroll to position [1774, 0]
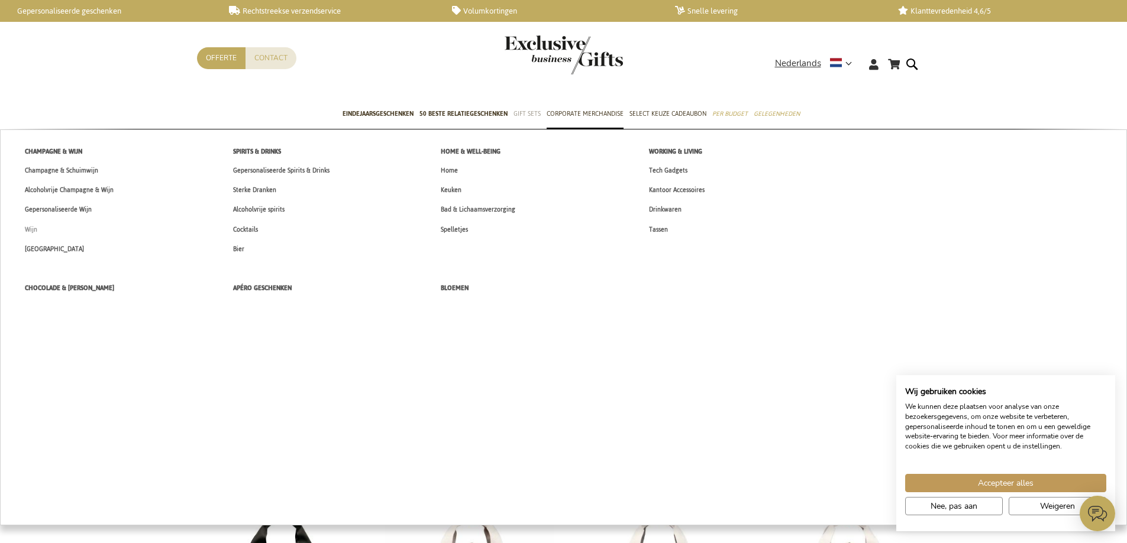
click at [31, 232] on span "Wijn" at bounding box center [31, 230] width 12 height 12
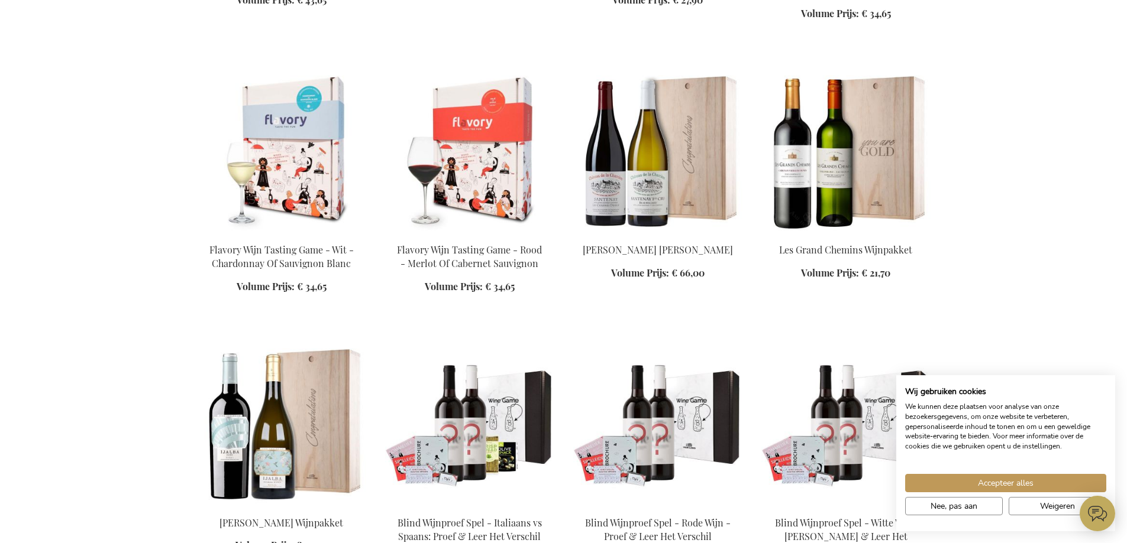
scroll to position [1064, 0]
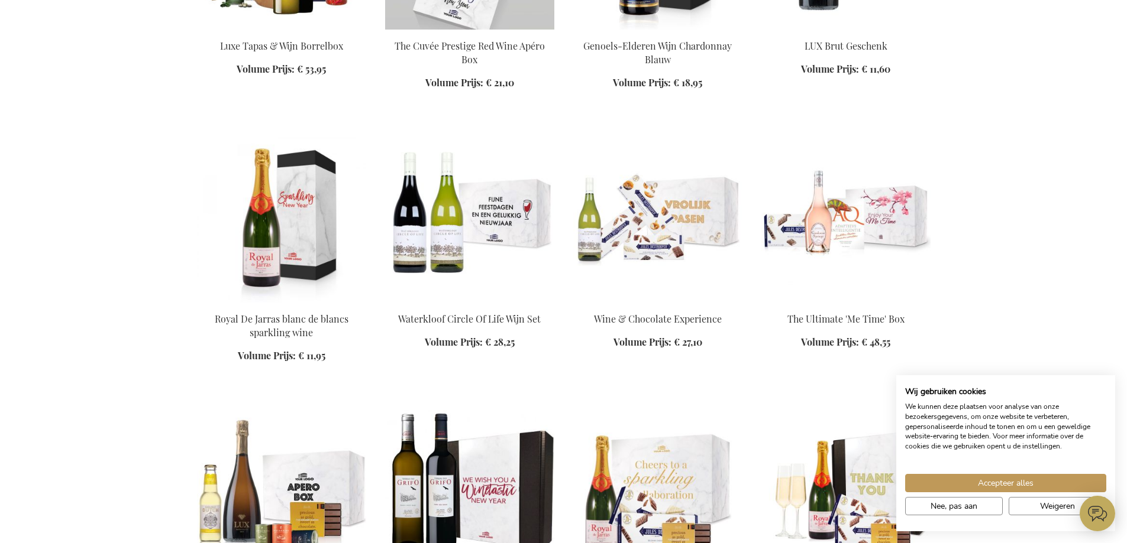
scroll to position [2898, 0]
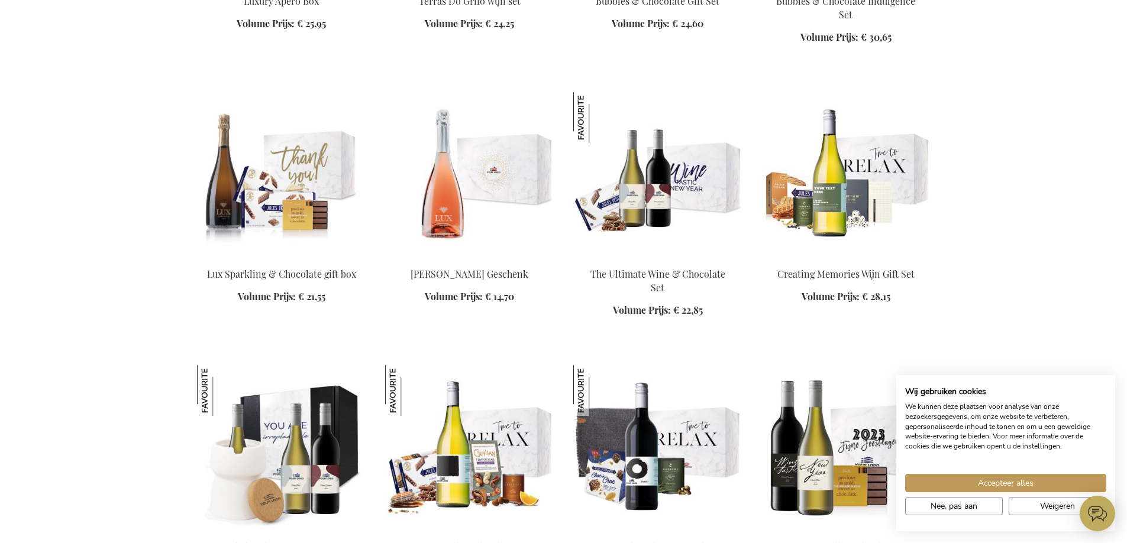
scroll to position [3430, 0]
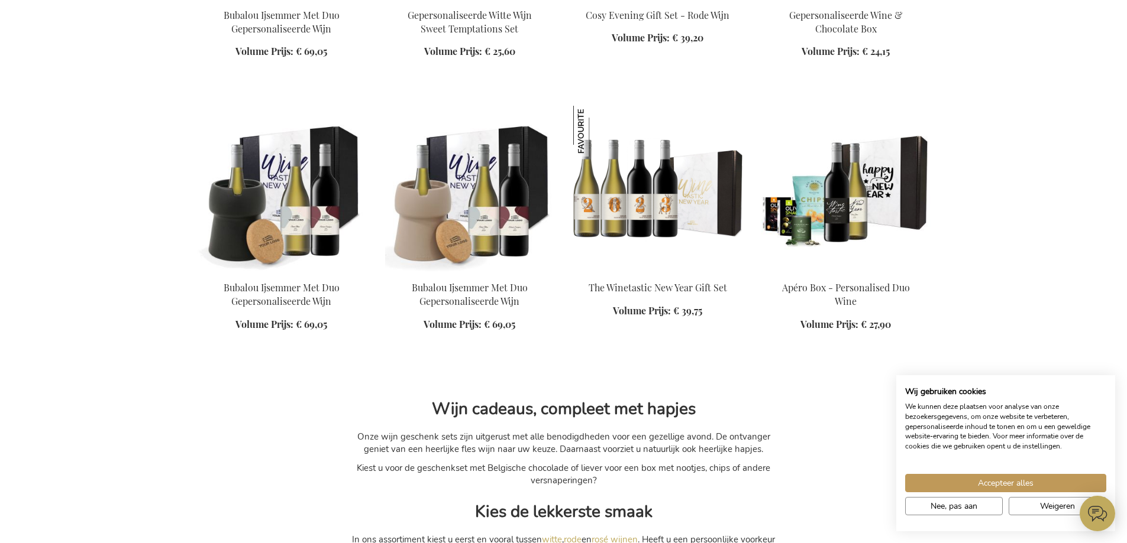
scroll to position [3962, 0]
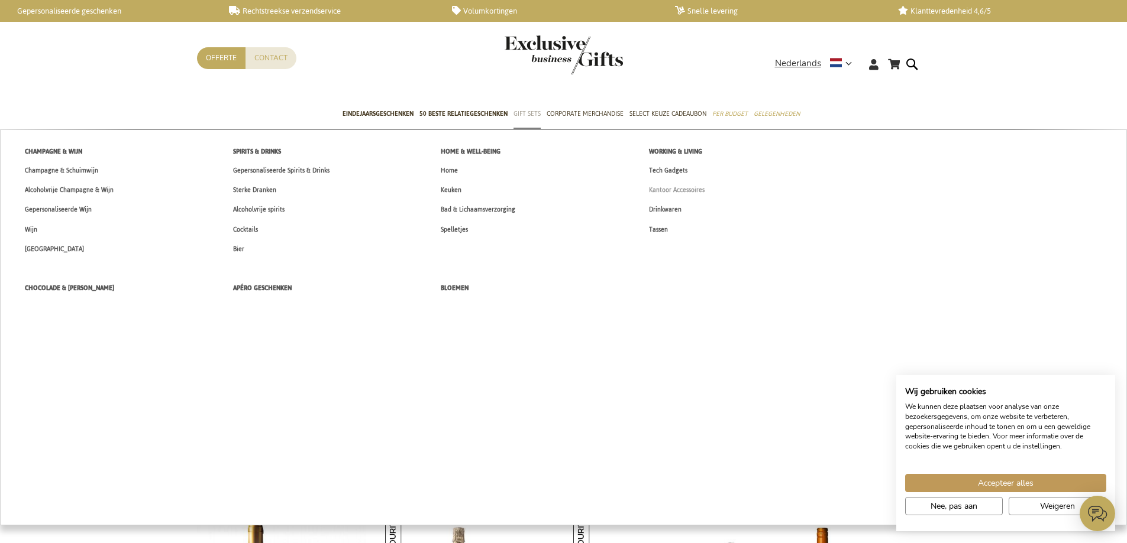
click at [679, 190] on span "Kantoor Accessoires" at bounding box center [677, 190] width 56 height 12
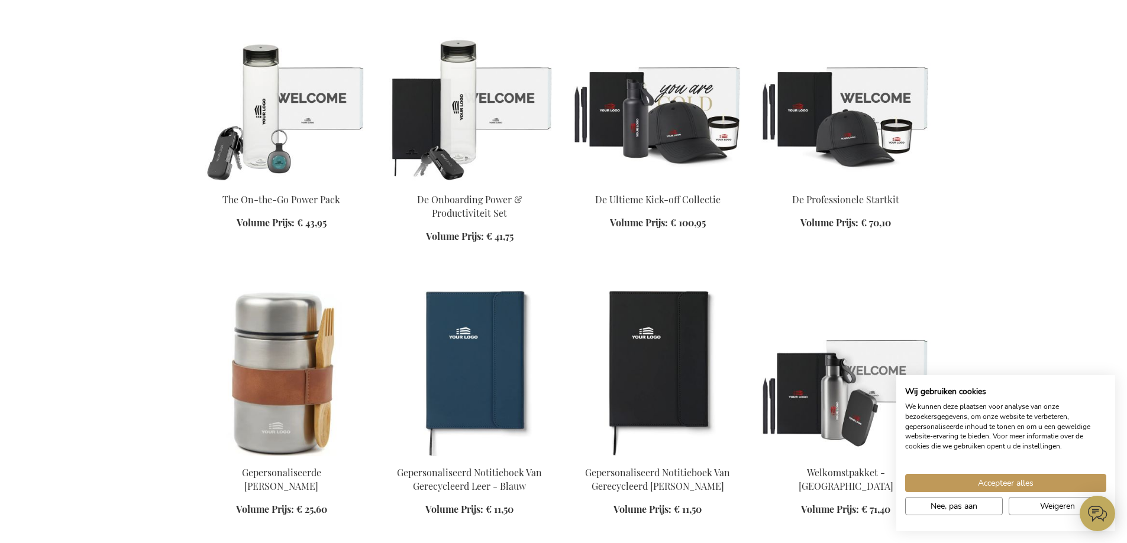
scroll to position [828, 0]
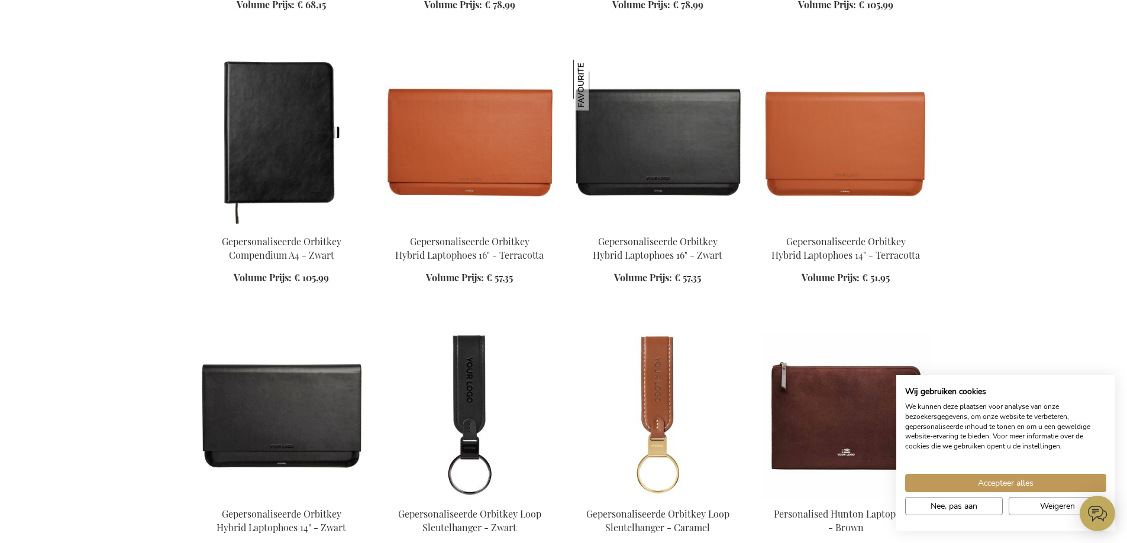
scroll to position [1892, 0]
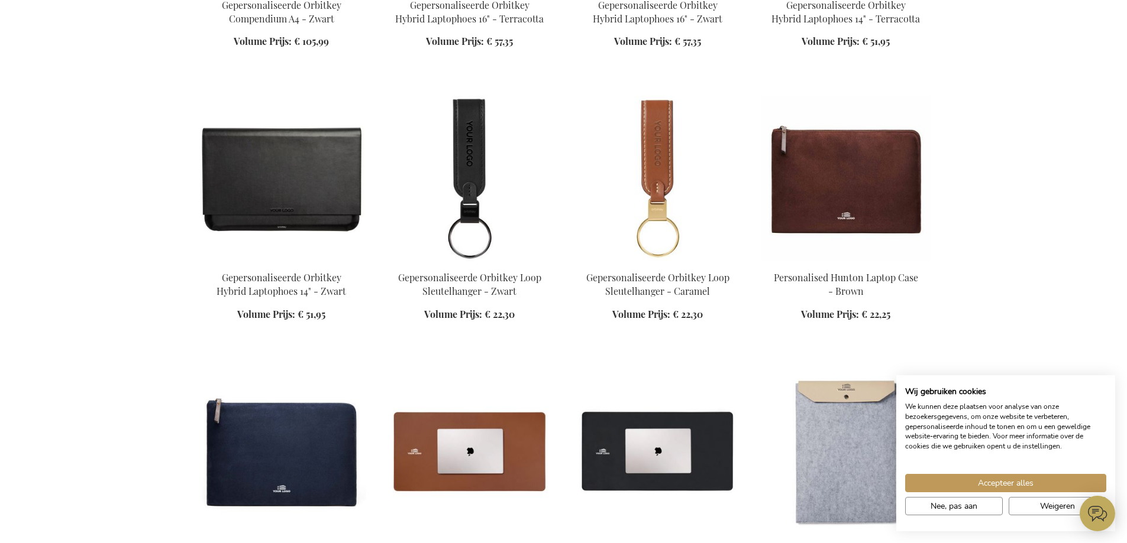
scroll to position [2129, 0]
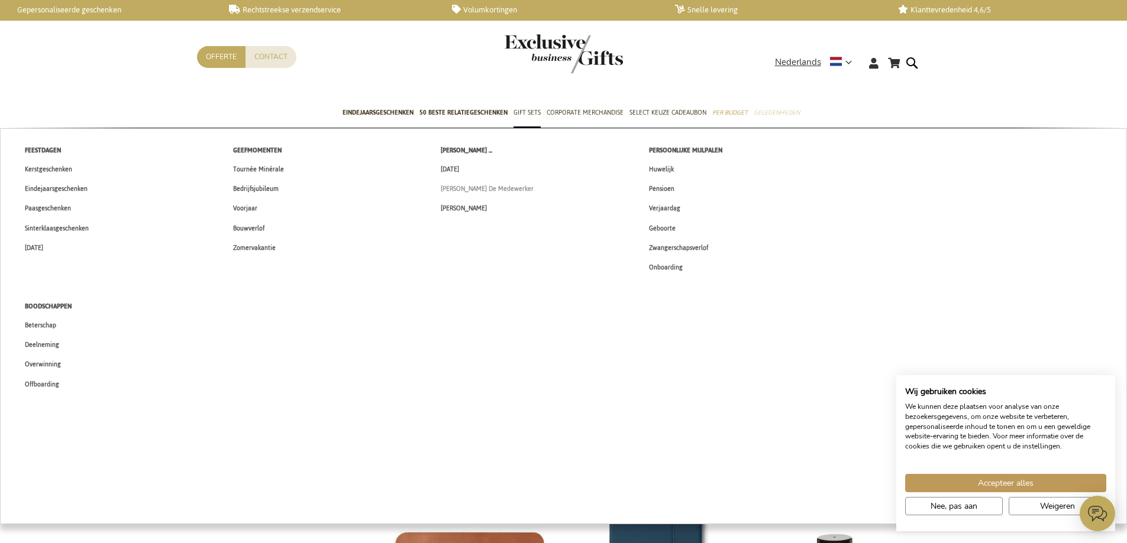
scroll to position [3, 0]
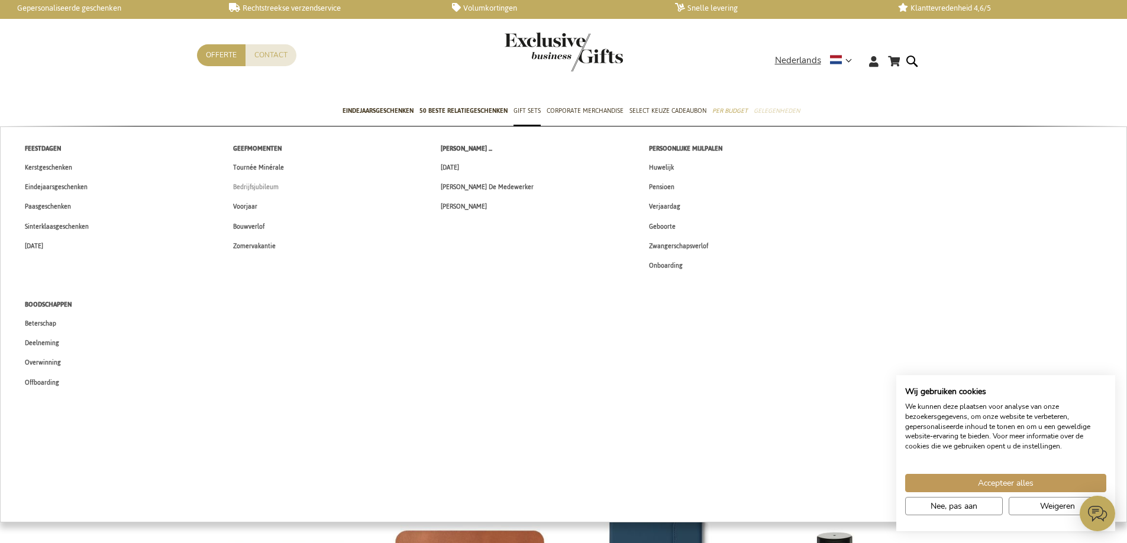
click at [266, 187] on span "Bedrijfsjubileum" at bounding box center [256, 187] width 46 height 12
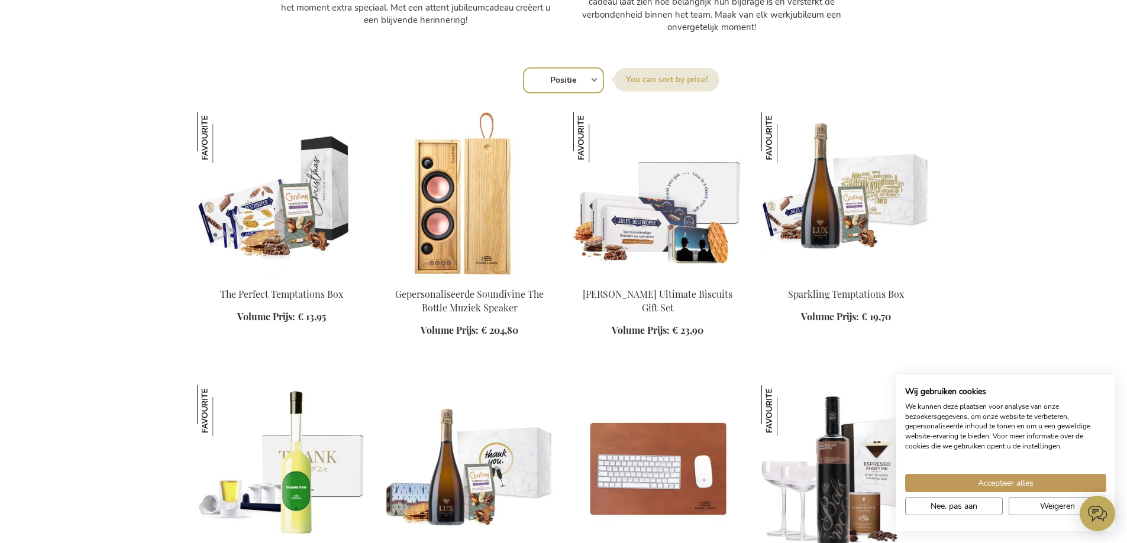
scroll to position [1005, 0]
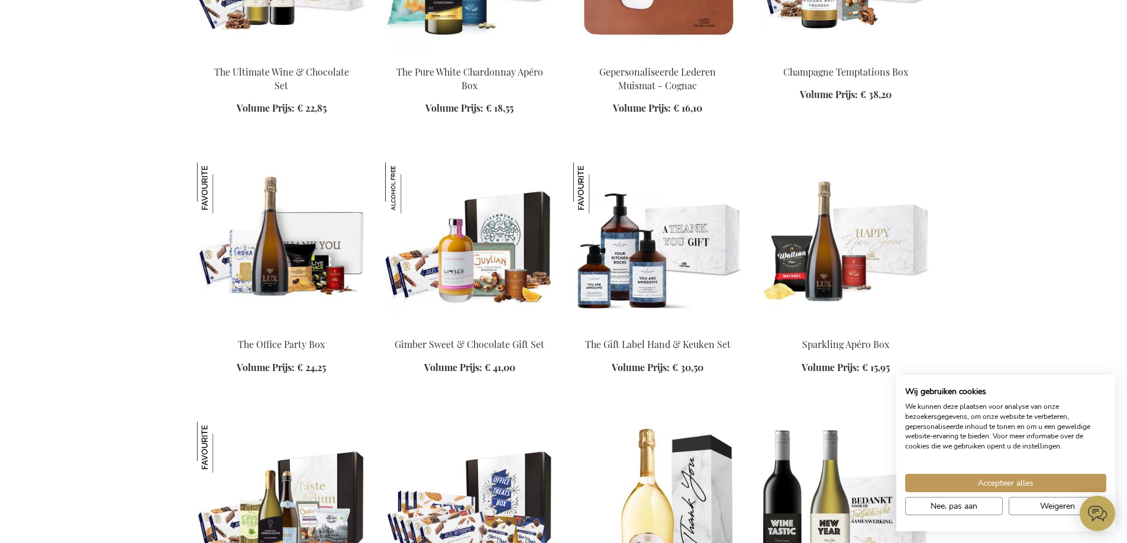
scroll to position [1656, 0]
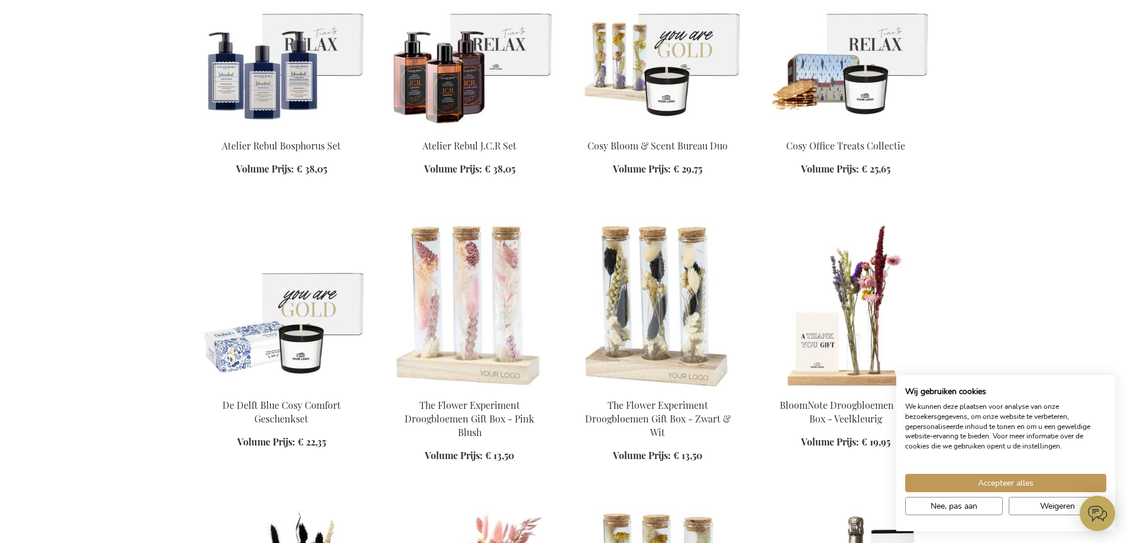
scroll to position [3725, 0]
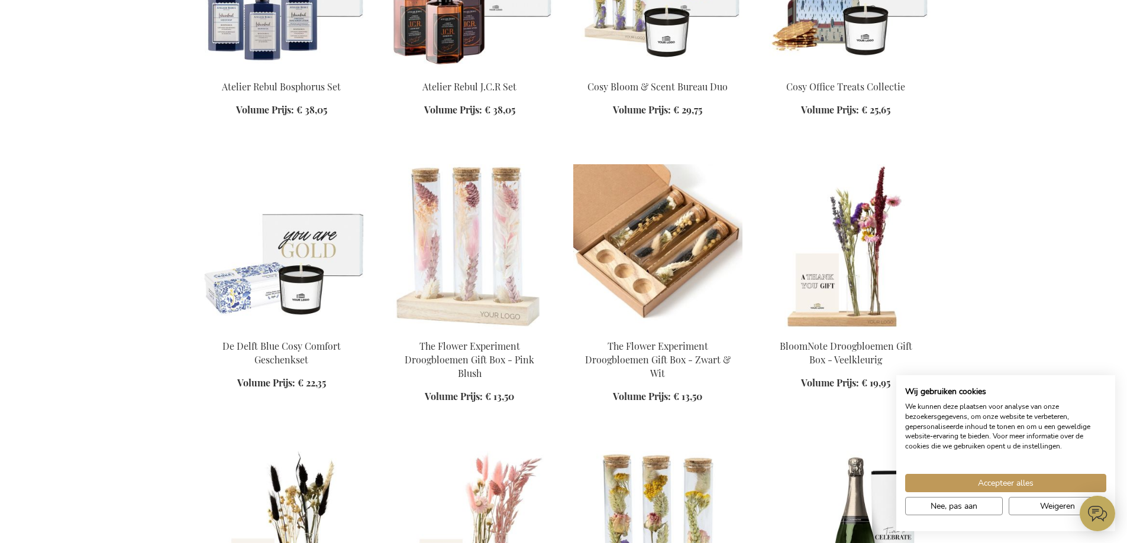
click at [681, 227] on img at bounding box center [657, 247] width 169 height 166
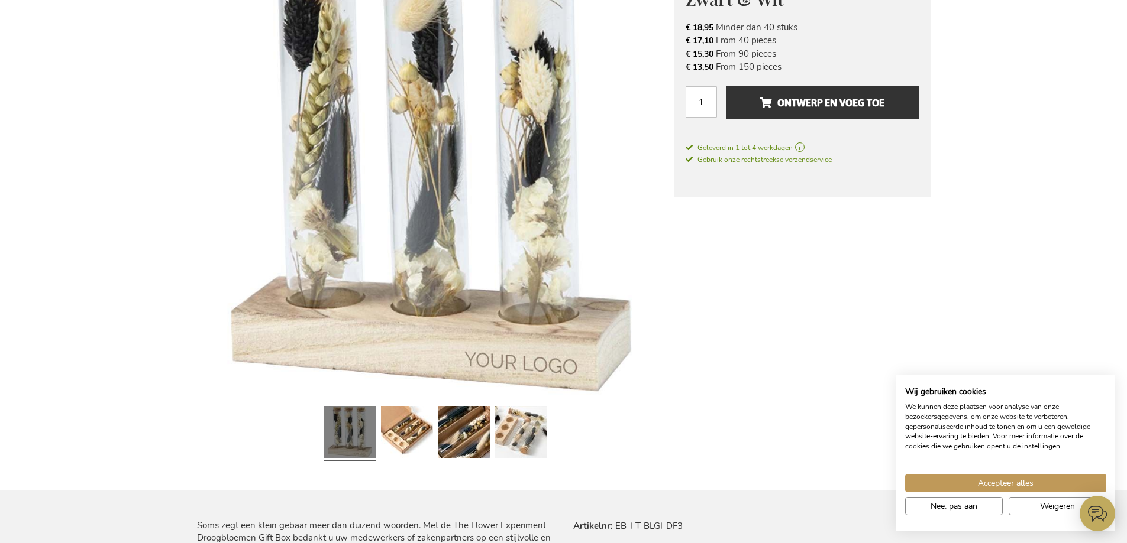
scroll to position [296, 0]
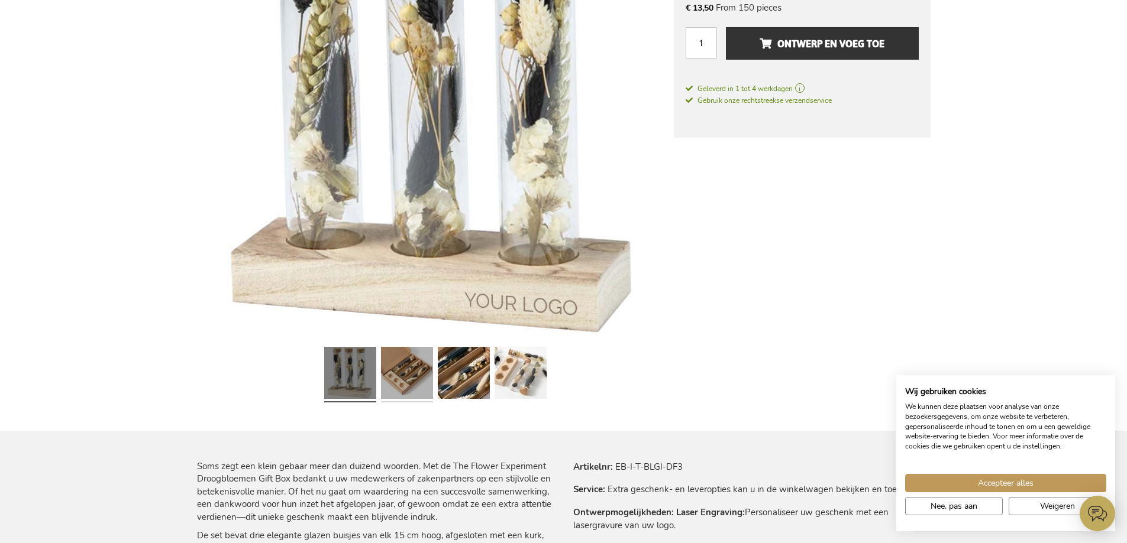
click at [416, 373] on link at bounding box center [407, 374] width 52 height 65
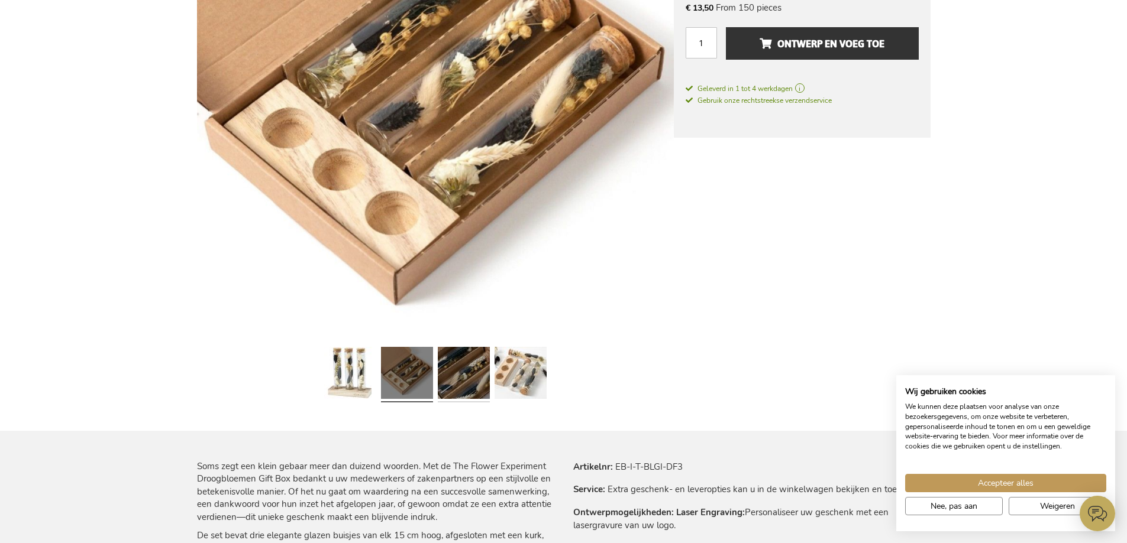
scroll to position [177, 0]
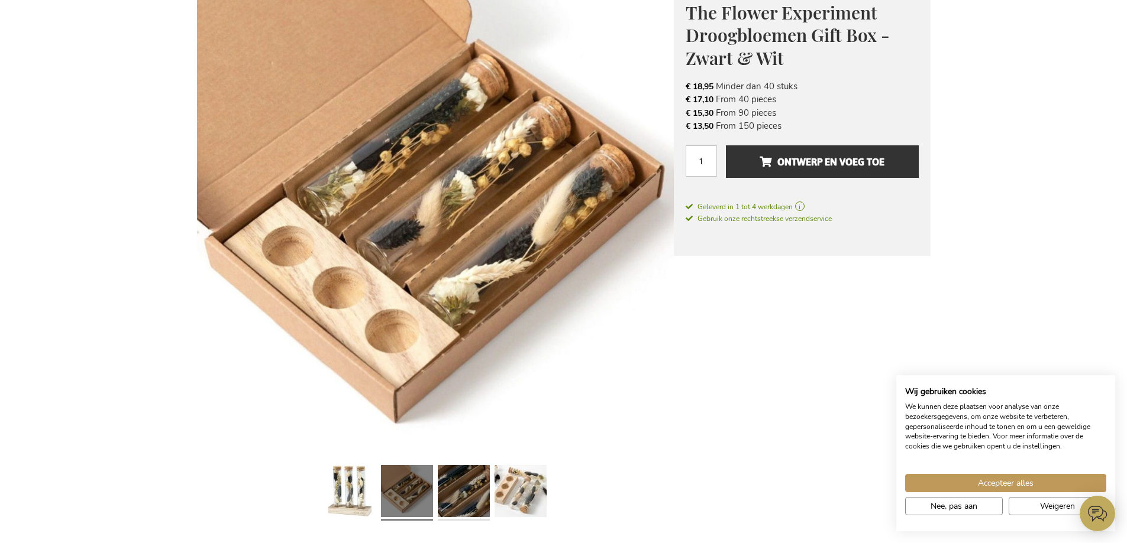
click at [461, 498] on link at bounding box center [464, 493] width 52 height 65
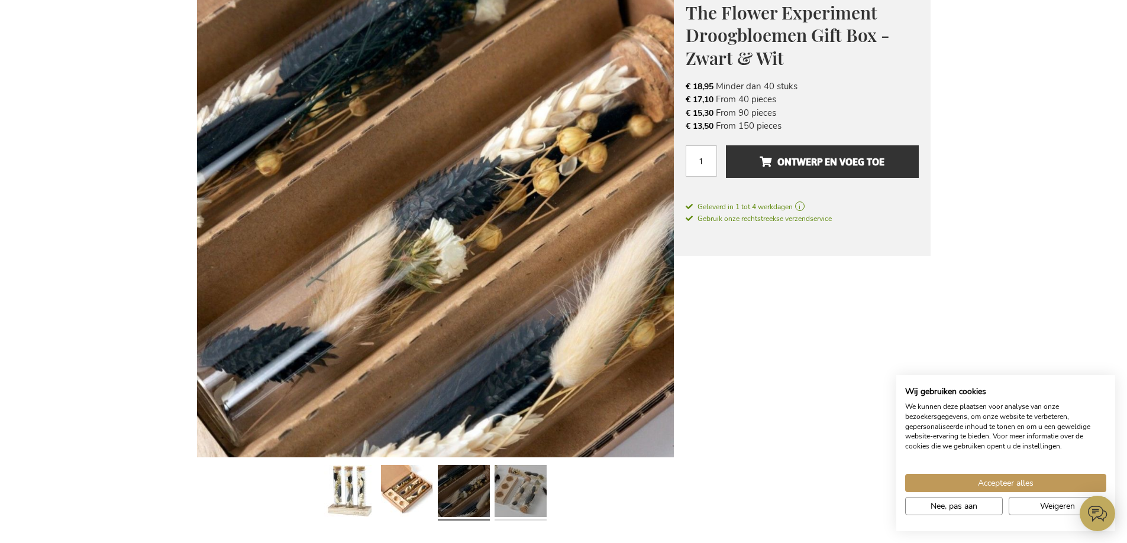
click at [506, 503] on link at bounding box center [520, 493] width 52 height 65
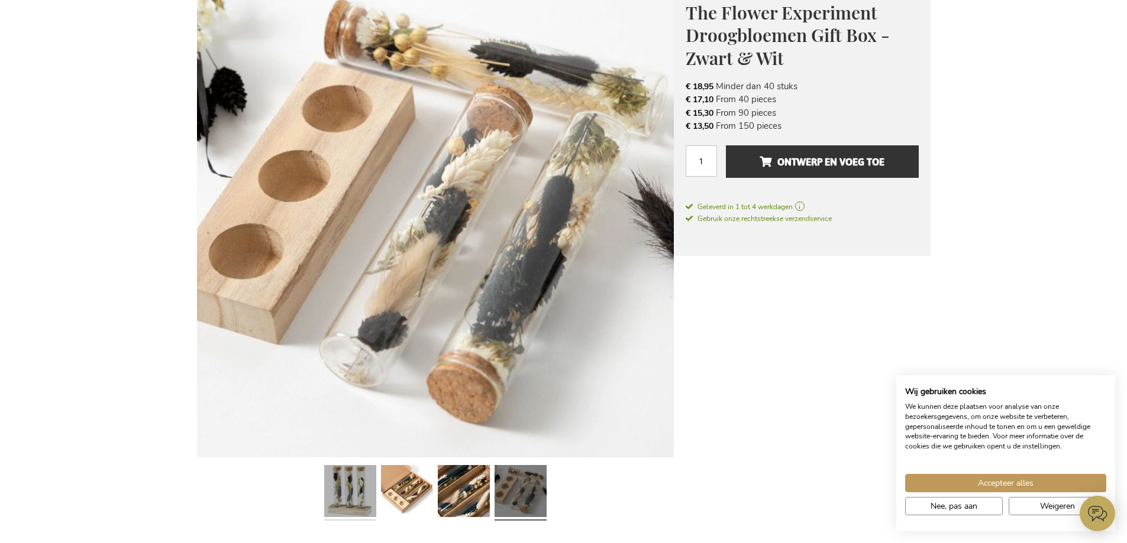
click at [341, 494] on link at bounding box center [350, 493] width 52 height 65
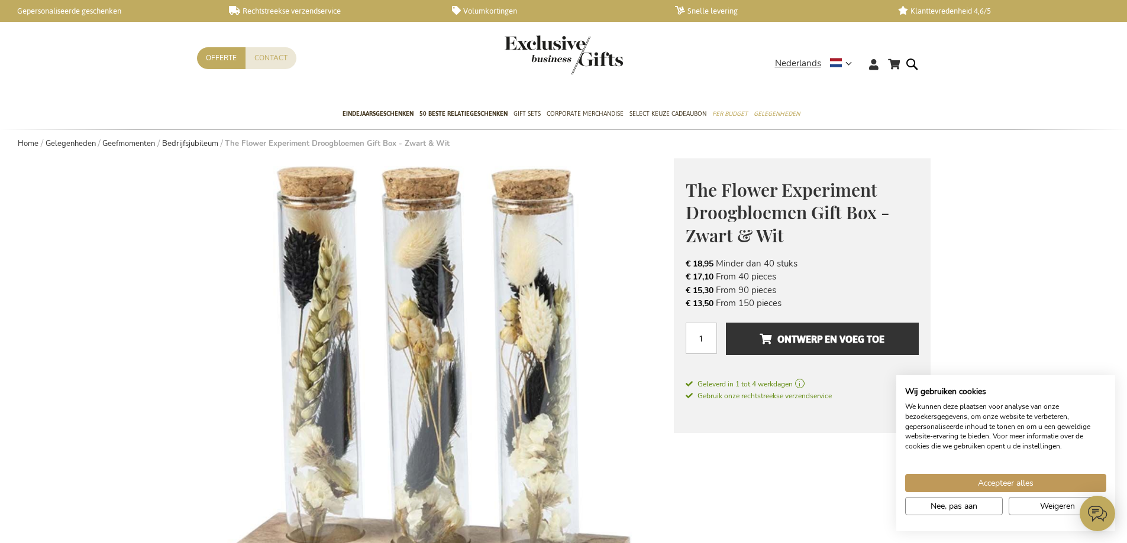
scroll to position [59, 0]
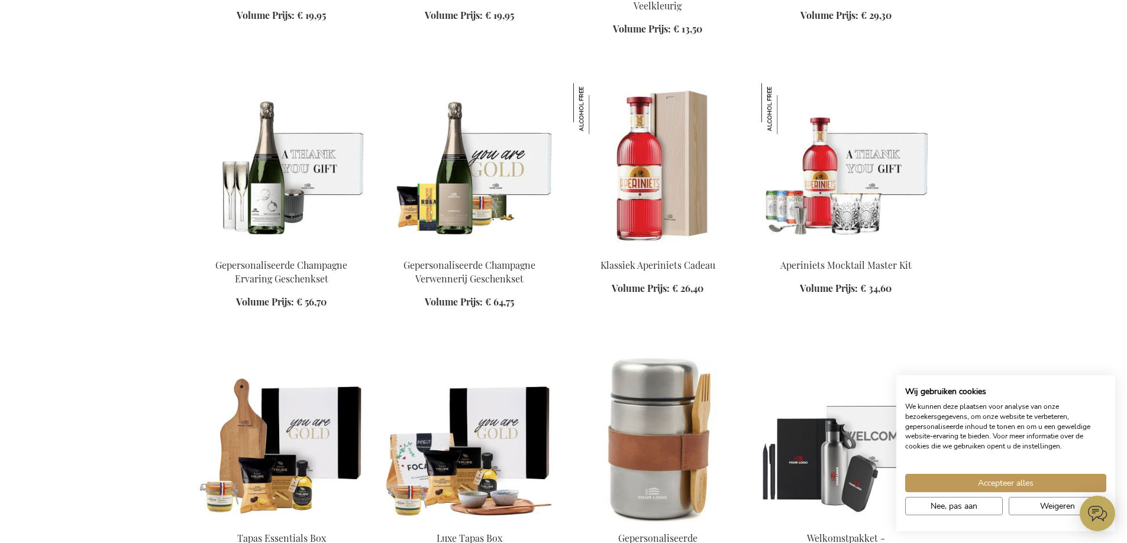
scroll to position [2154, 0]
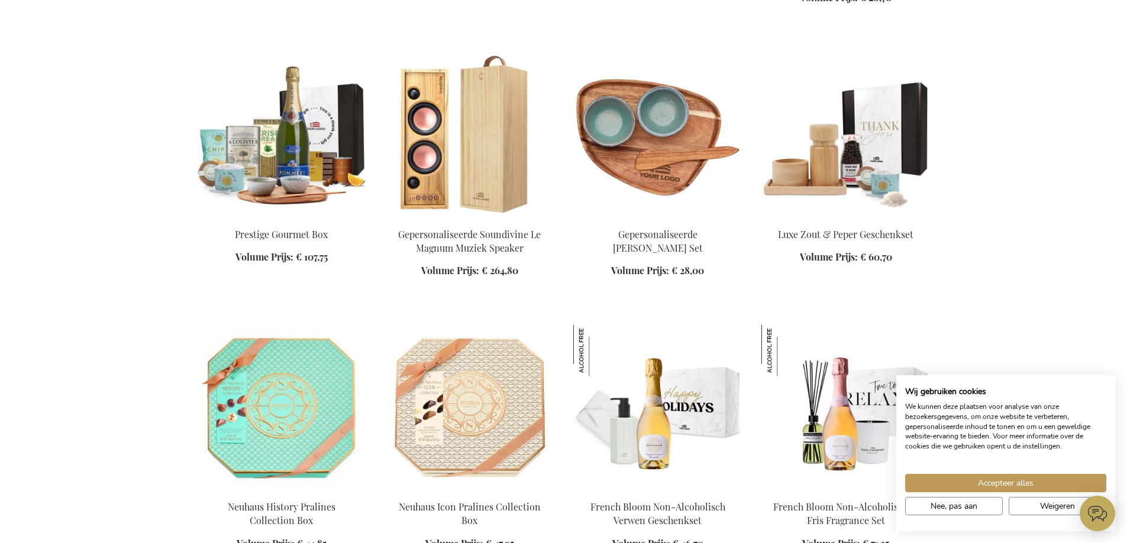
scroll to position [3218, 0]
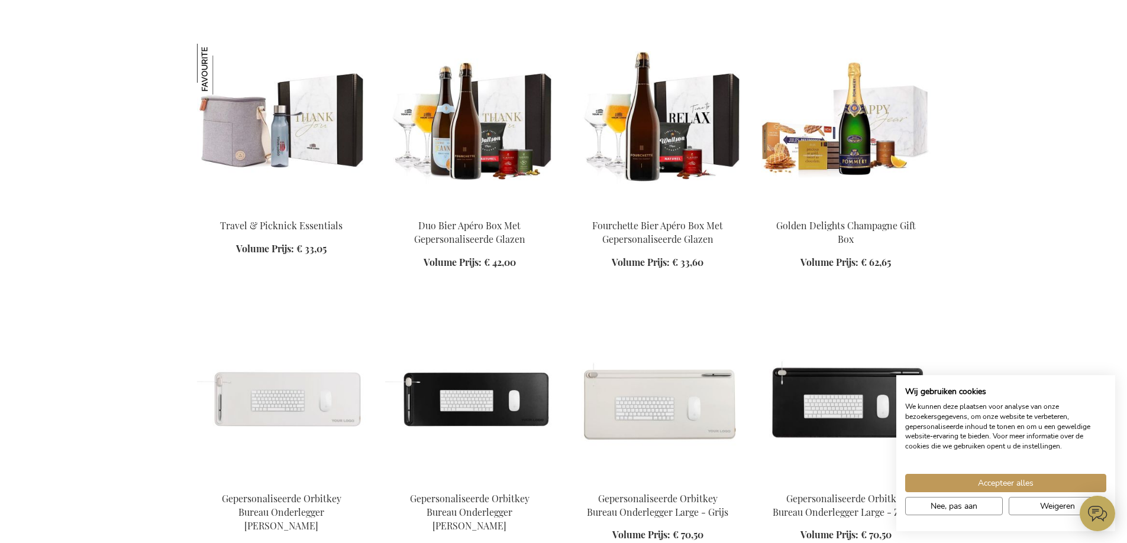
scroll to position [4223, 0]
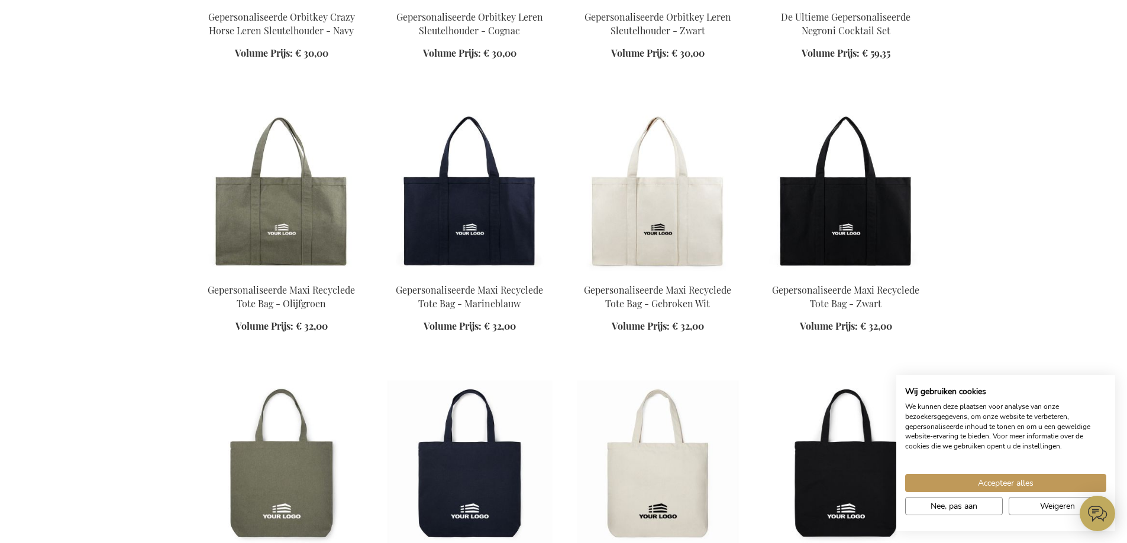
scroll to position [4933, 0]
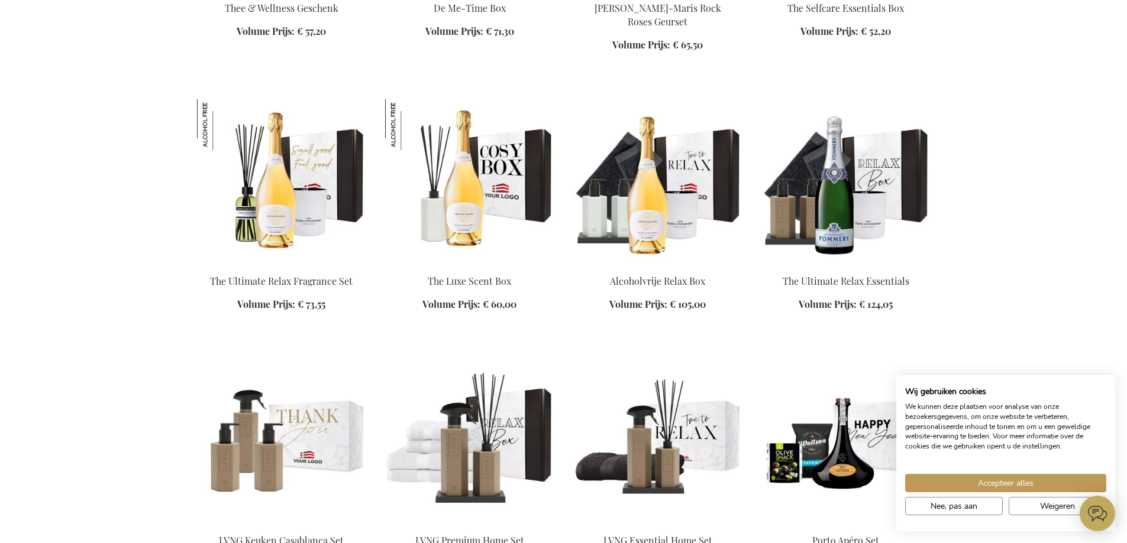
scroll to position [5643, 0]
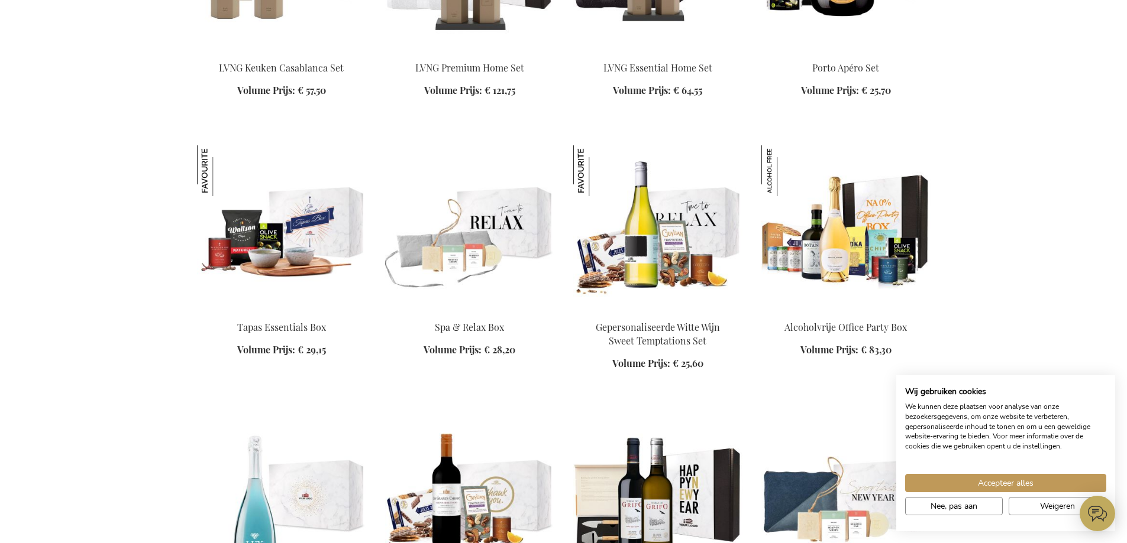
scroll to position [6116, 0]
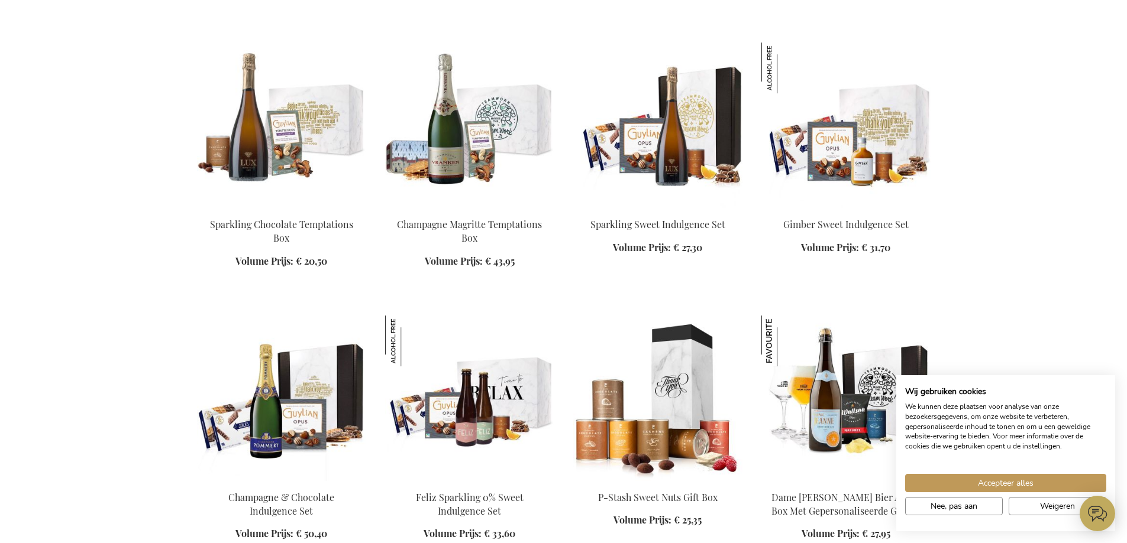
scroll to position [8895, 0]
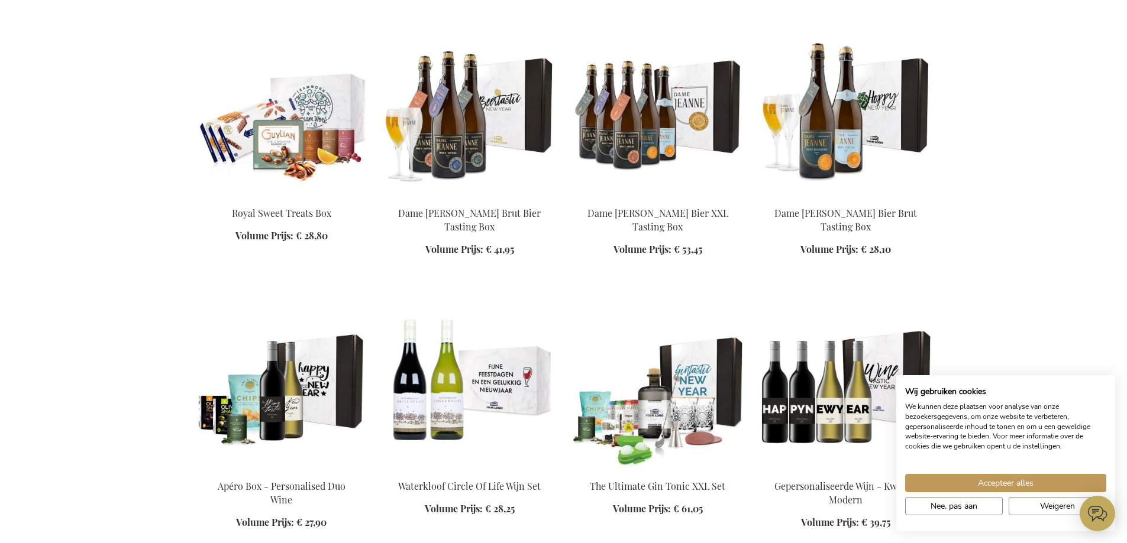
scroll to position [12266, 0]
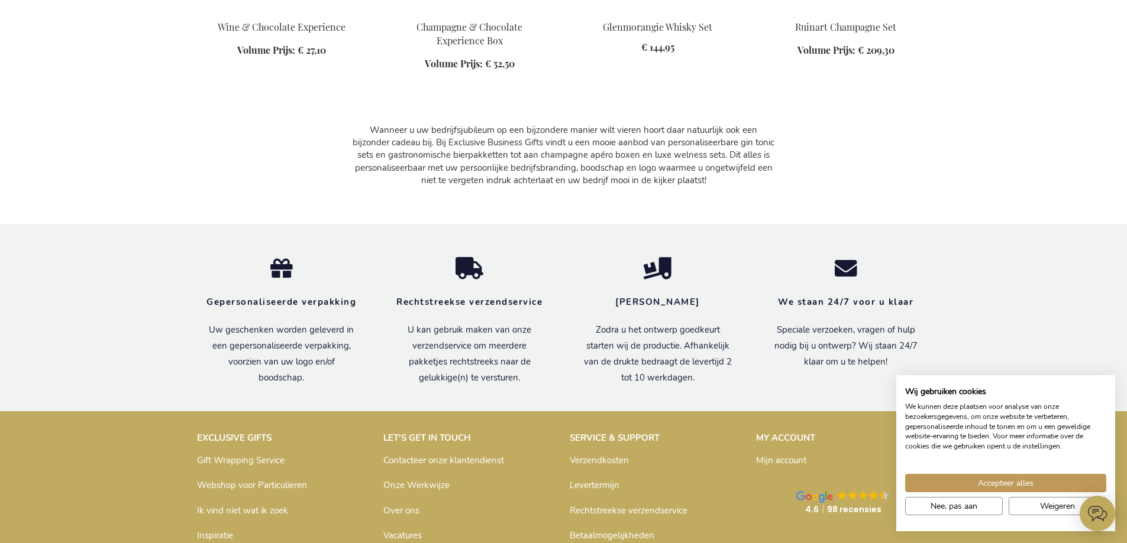
scroll to position [13034, 0]
